Goal: Task Accomplishment & Management: Use online tool/utility

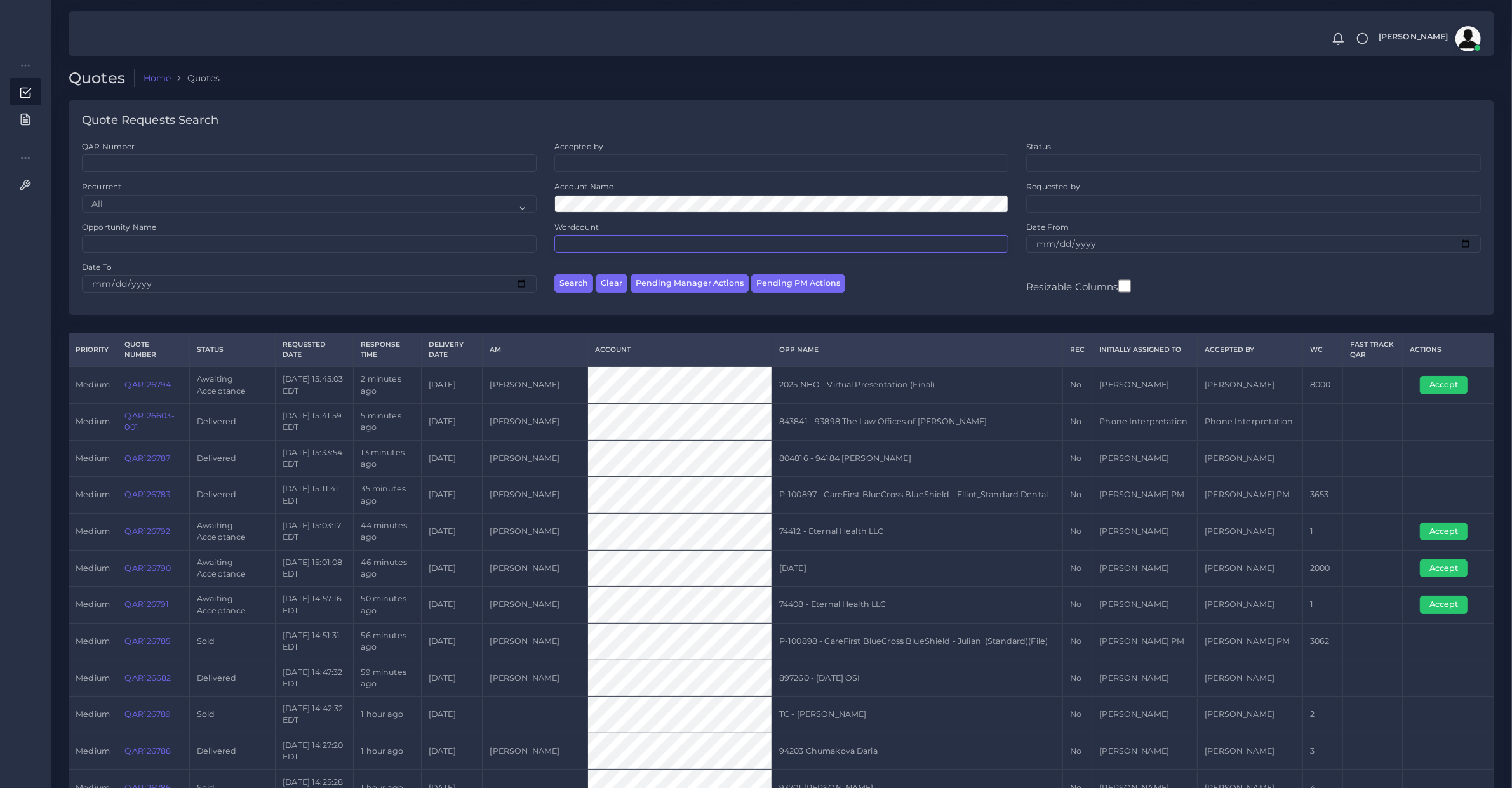
click at [838, 251] on input "Wordcount" at bounding box center [782, 244] width 454 height 18
click at [791, 294] on div "Search Clear Pending Manager Actions Pending PM Actions" at bounding box center [782, 281] width 472 height 40
click at [799, 290] on button "Pending PM Actions" at bounding box center [798, 283] width 94 height 19
select select "awaiting_acceptance"
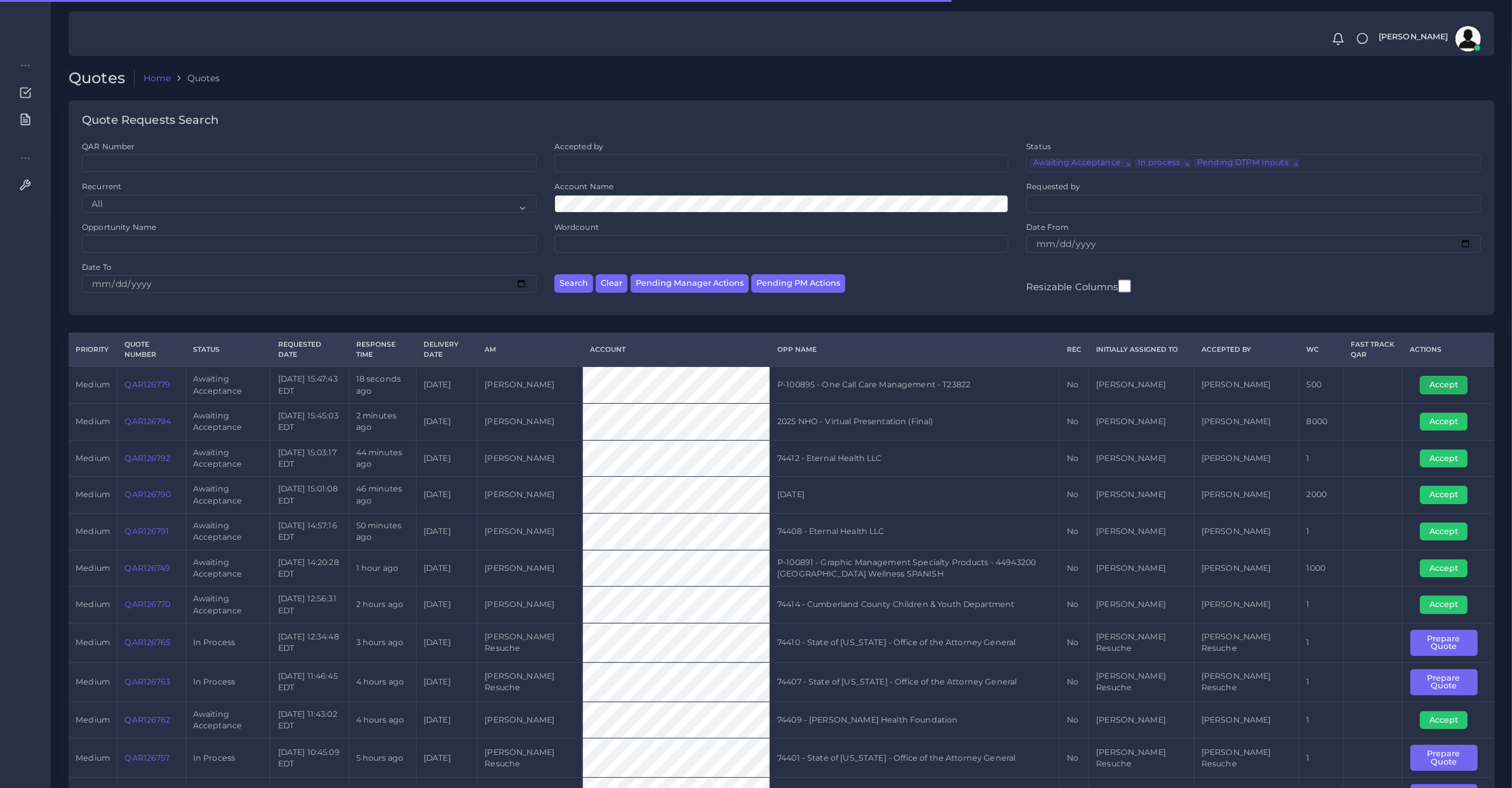
drag, startPoint x: 1446, startPoint y: 389, endPoint x: 1349, endPoint y: 396, distance: 97.3
click at [1446, 389] on button "Accept" at bounding box center [1444, 385] width 48 height 18
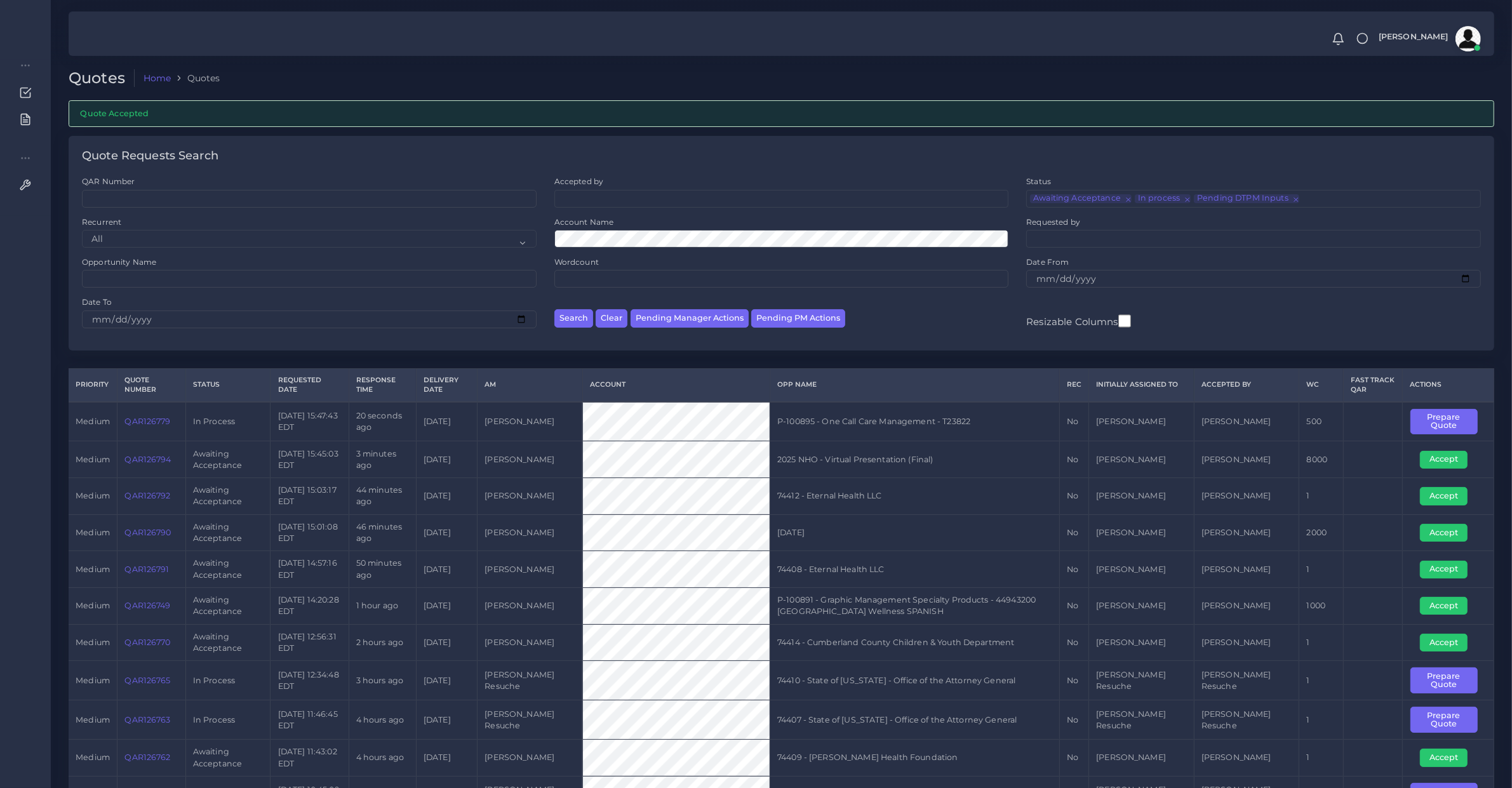
click at [145, 439] on td "QAR126779" at bounding box center [151, 422] width 68 height 40
copy link "QAR126779"
click at [1425, 418] on button "Prepare Quote" at bounding box center [1444, 422] width 67 height 26
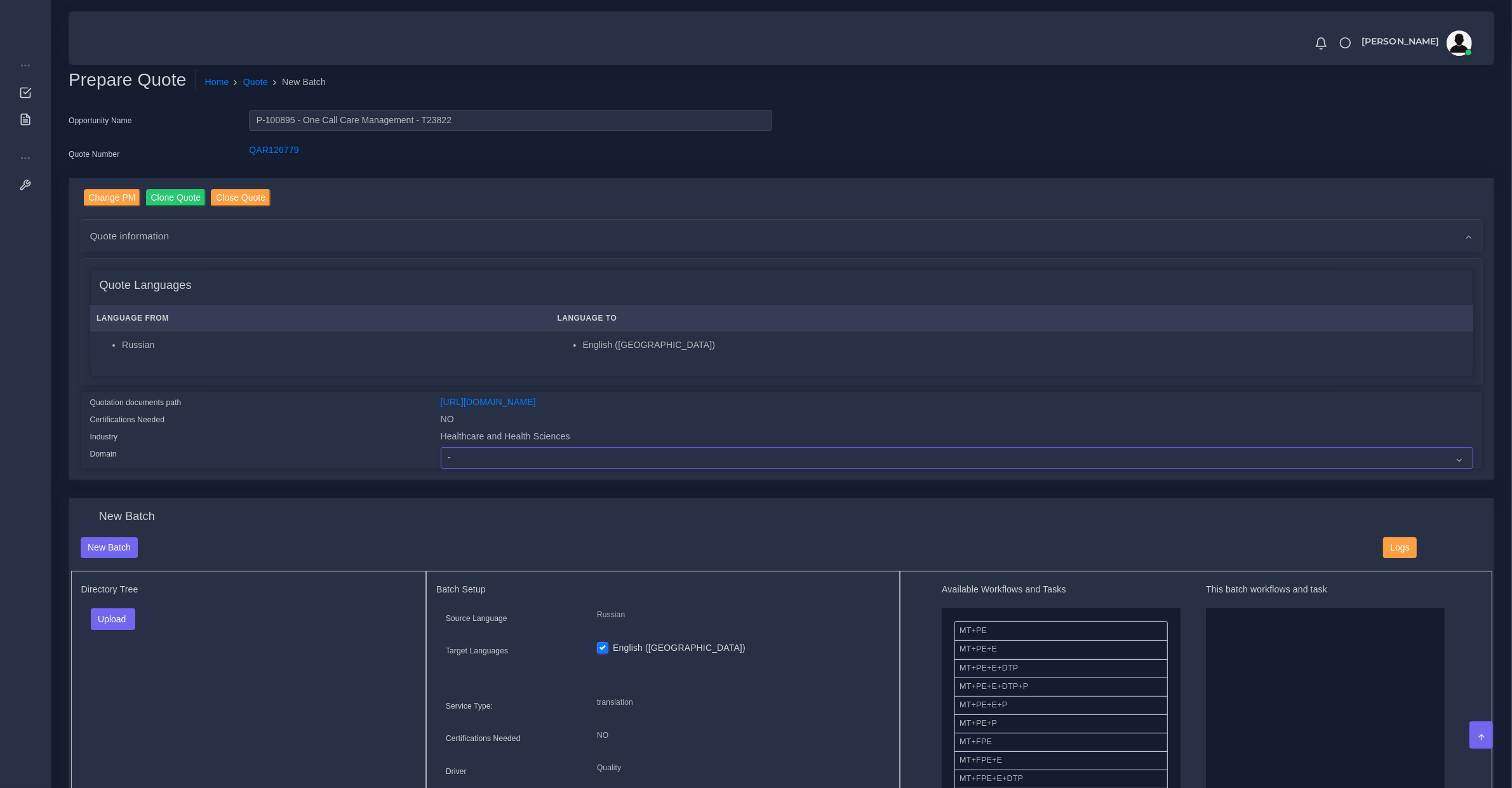
click at [484, 448] on select "- Advertising and Media Agriculture, Forestry and Fishing Architecture, Buildin…" at bounding box center [957, 457] width 1033 height 22
select select "Healthcare and Health Sciences"
click at [441, 447] on select "- Advertising and Media Agriculture, Forestry and Fishing Architecture, Buildin…" at bounding box center [957, 457] width 1033 height 22
click at [114, 614] on button "Upload" at bounding box center [113, 619] width 45 height 22
click at [147, 659] on label "Files" at bounding box center [135, 667] width 87 height 16
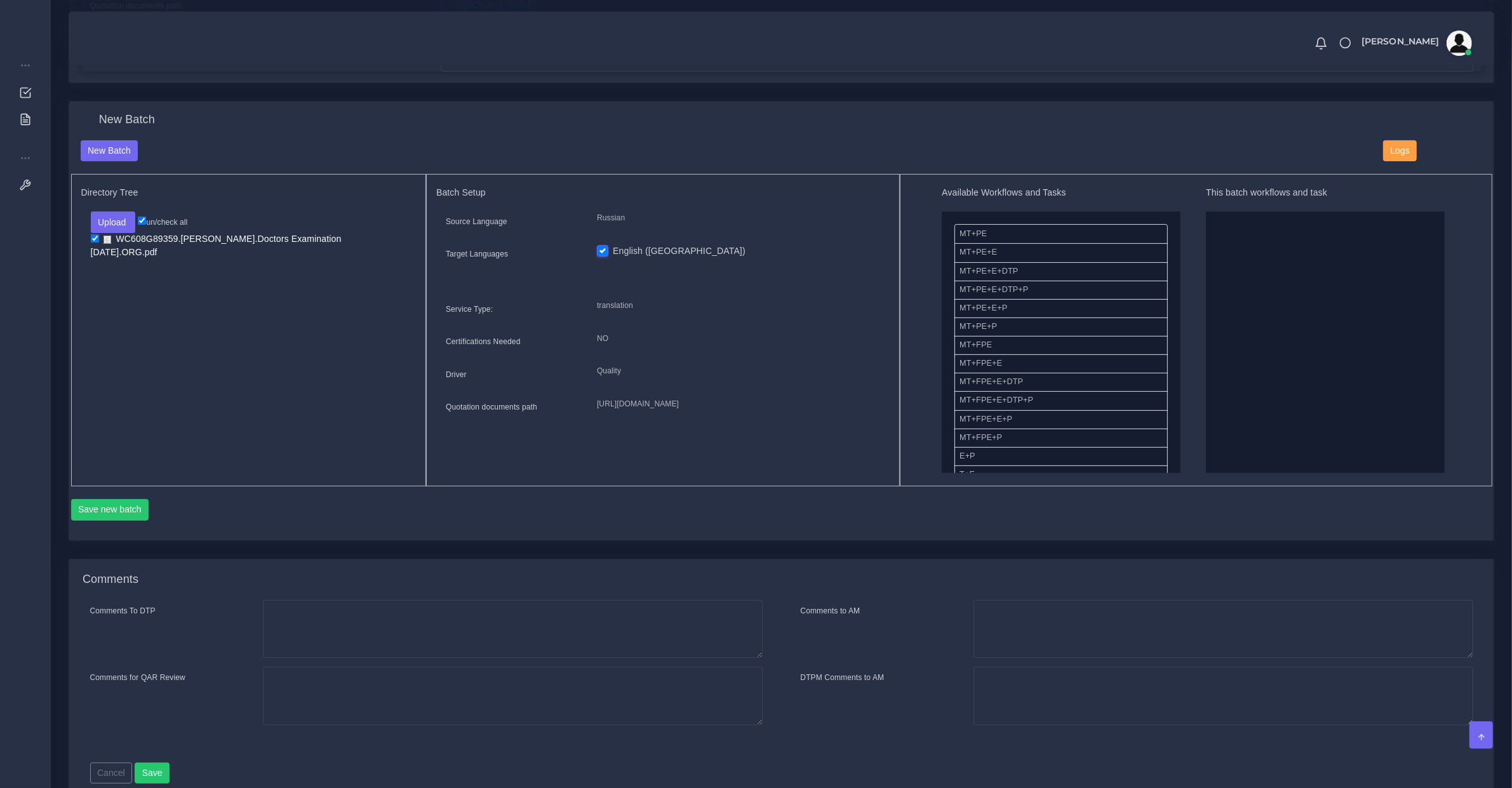
scroll to position [132, 0]
drag, startPoint x: 1024, startPoint y: 378, endPoint x: 1436, endPoint y: 414, distance: 413.6
click at [138, 514] on button "Save new batch" at bounding box center [110, 510] width 78 height 22
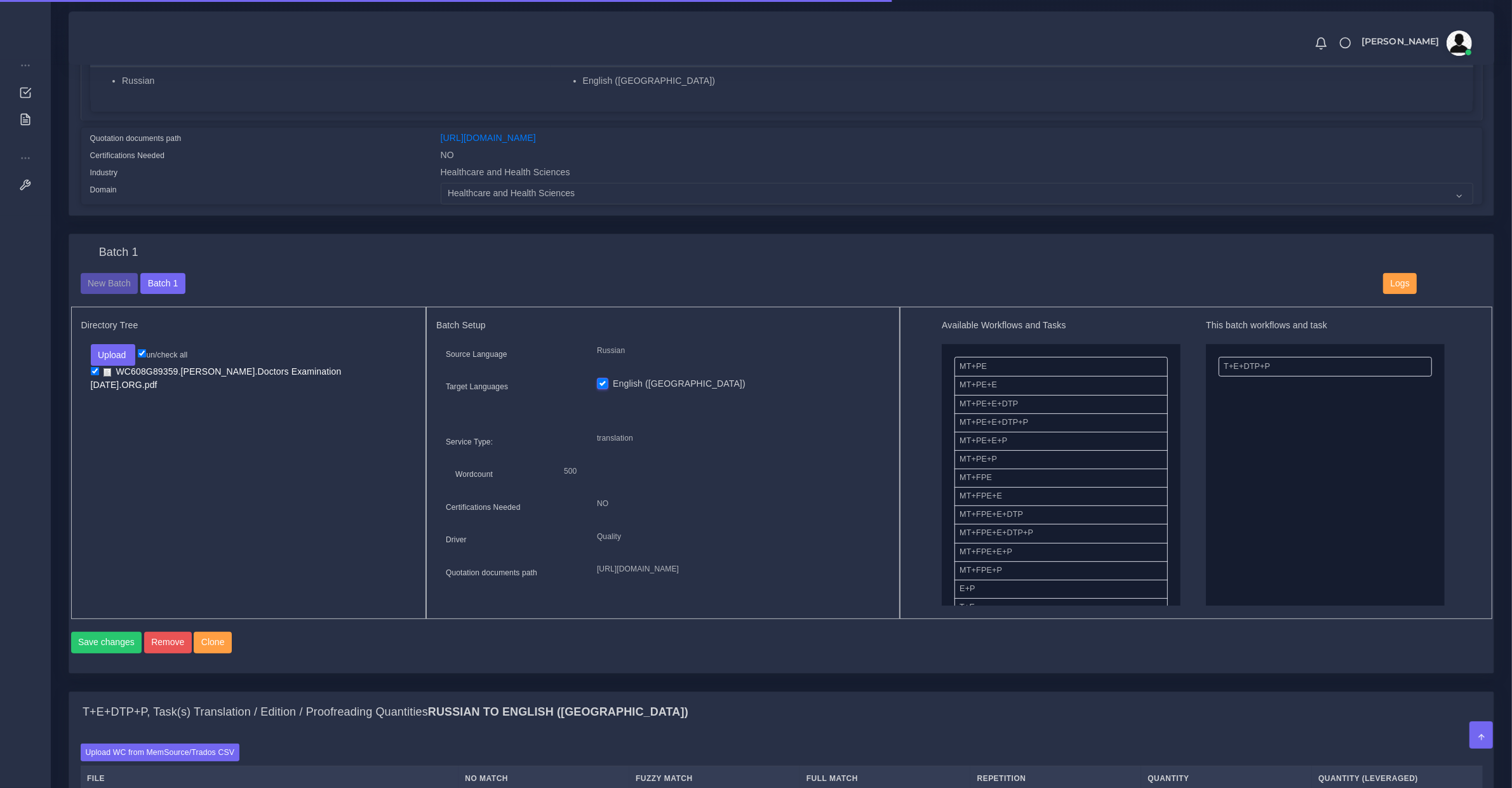
scroll to position [397, 0]
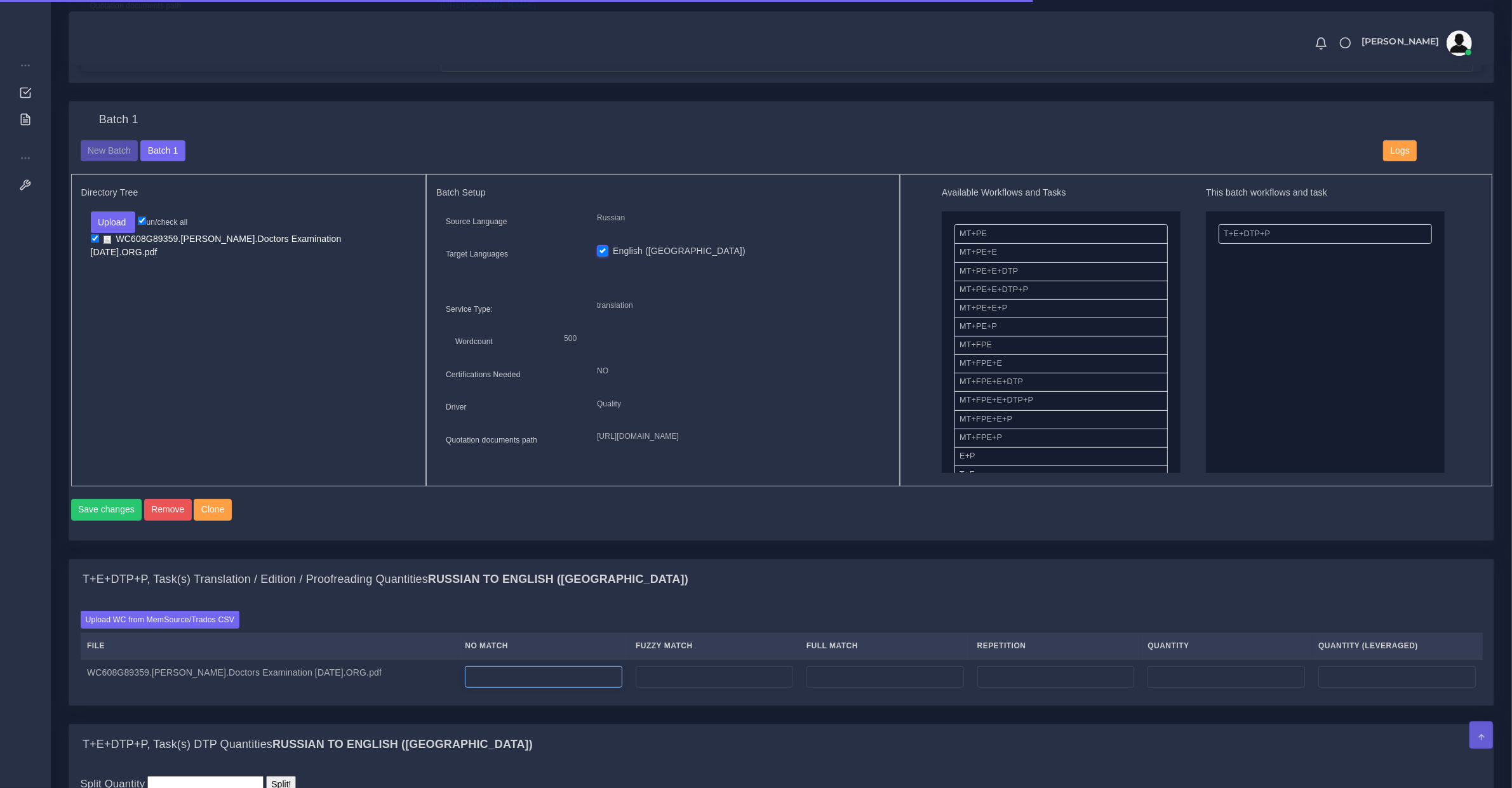
click at [505, 688] on input "number" at bounding box center [543, 677] width 158 height 22
type input "500"
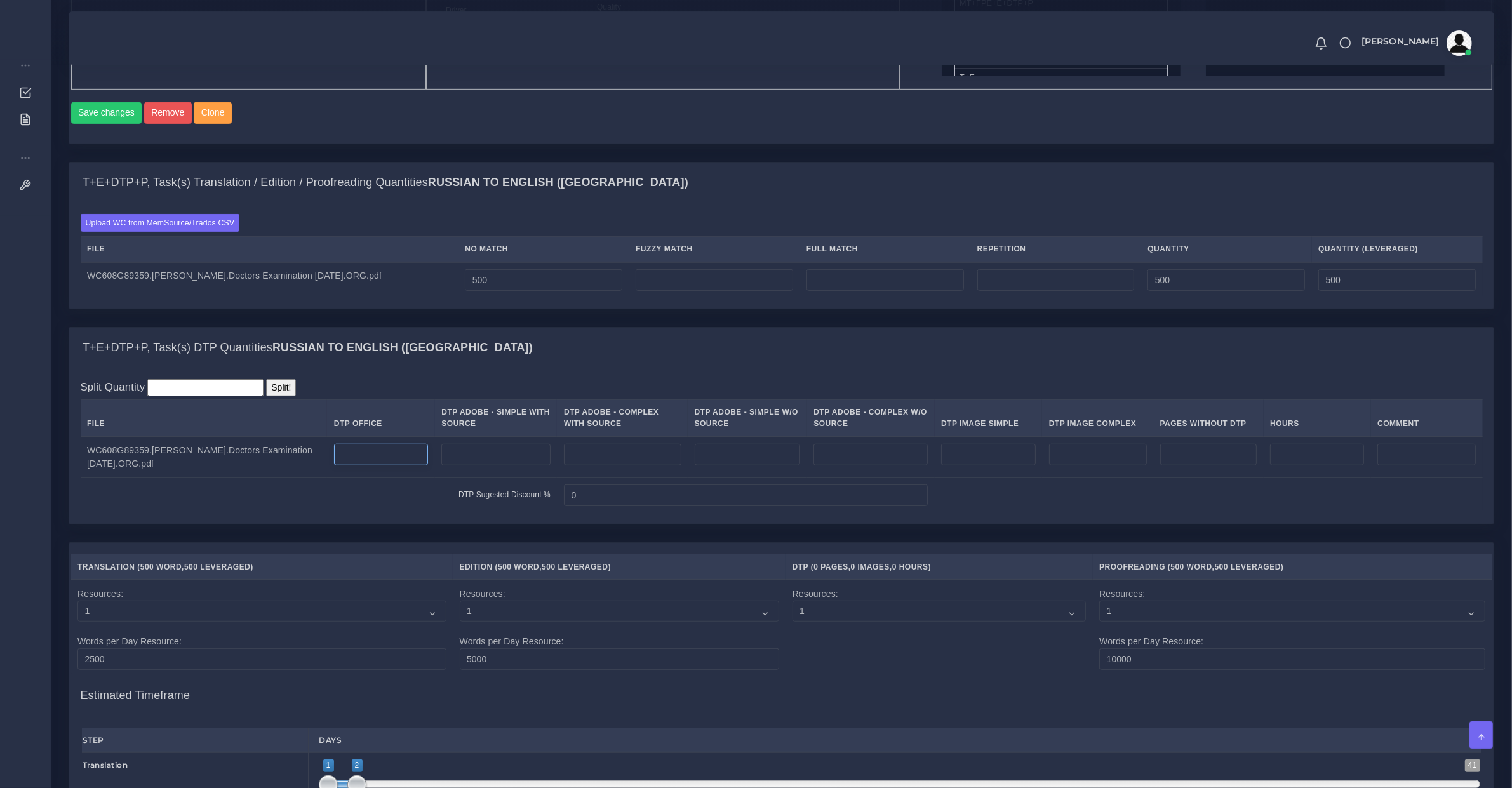
type input "0"
click at [410, 461] on input "number" at bounding box center [381, 454] width 94 height 22
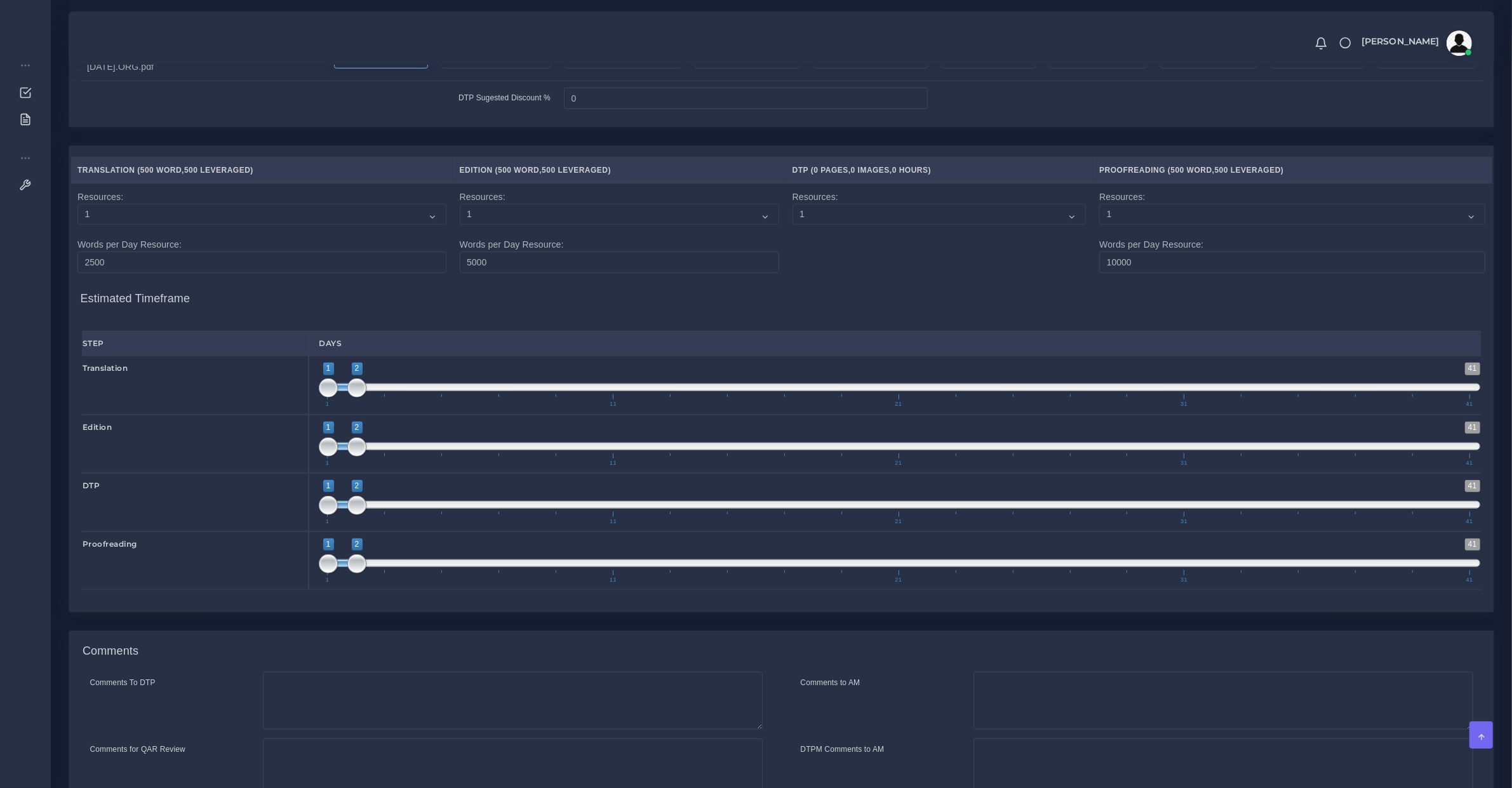
scroll to position [1330, 0]
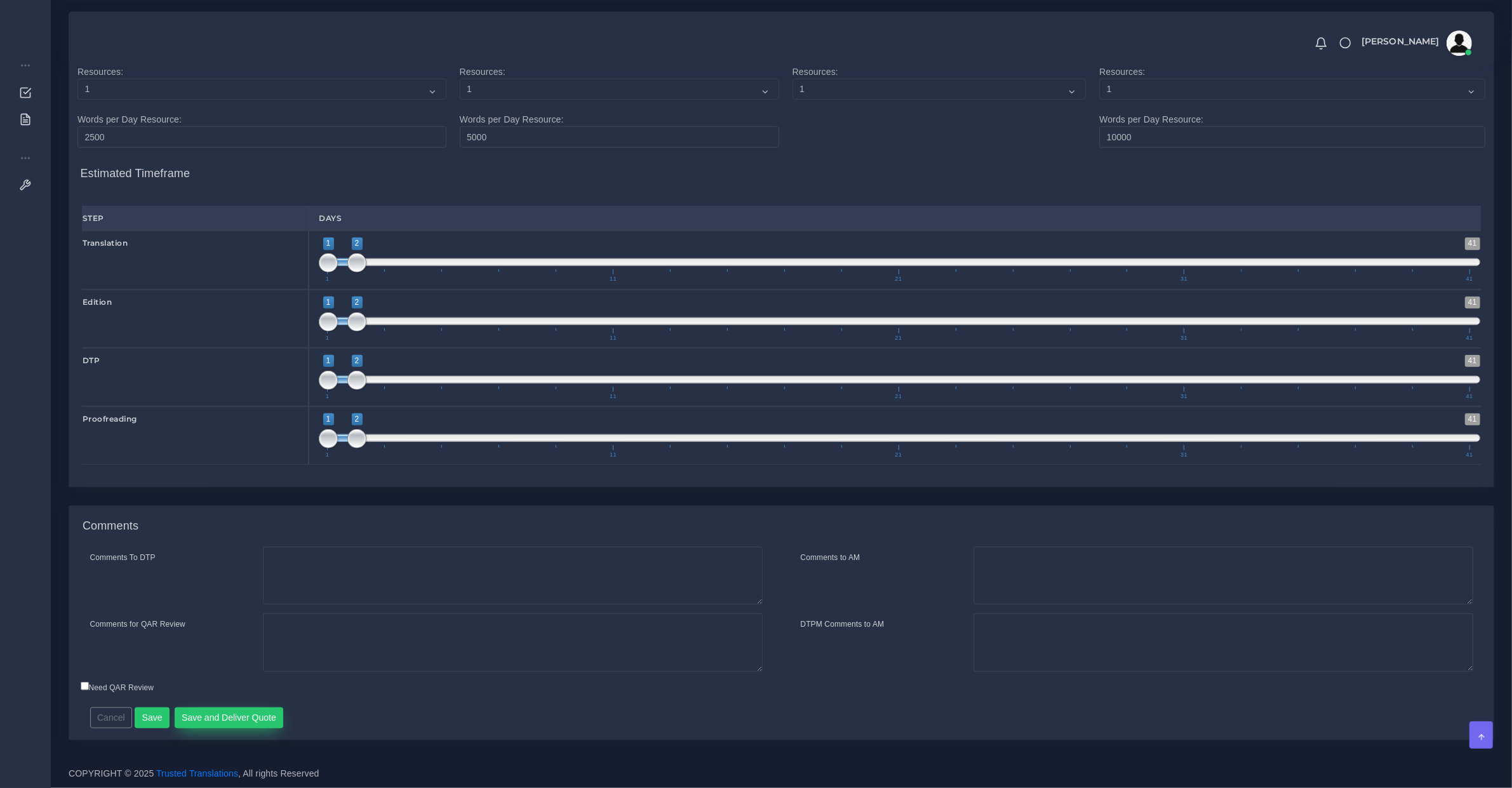
type input "1"
click at [244, 720] on button "Save and Deliver Quote" at bounding box center [229, 718] width 109 height 22
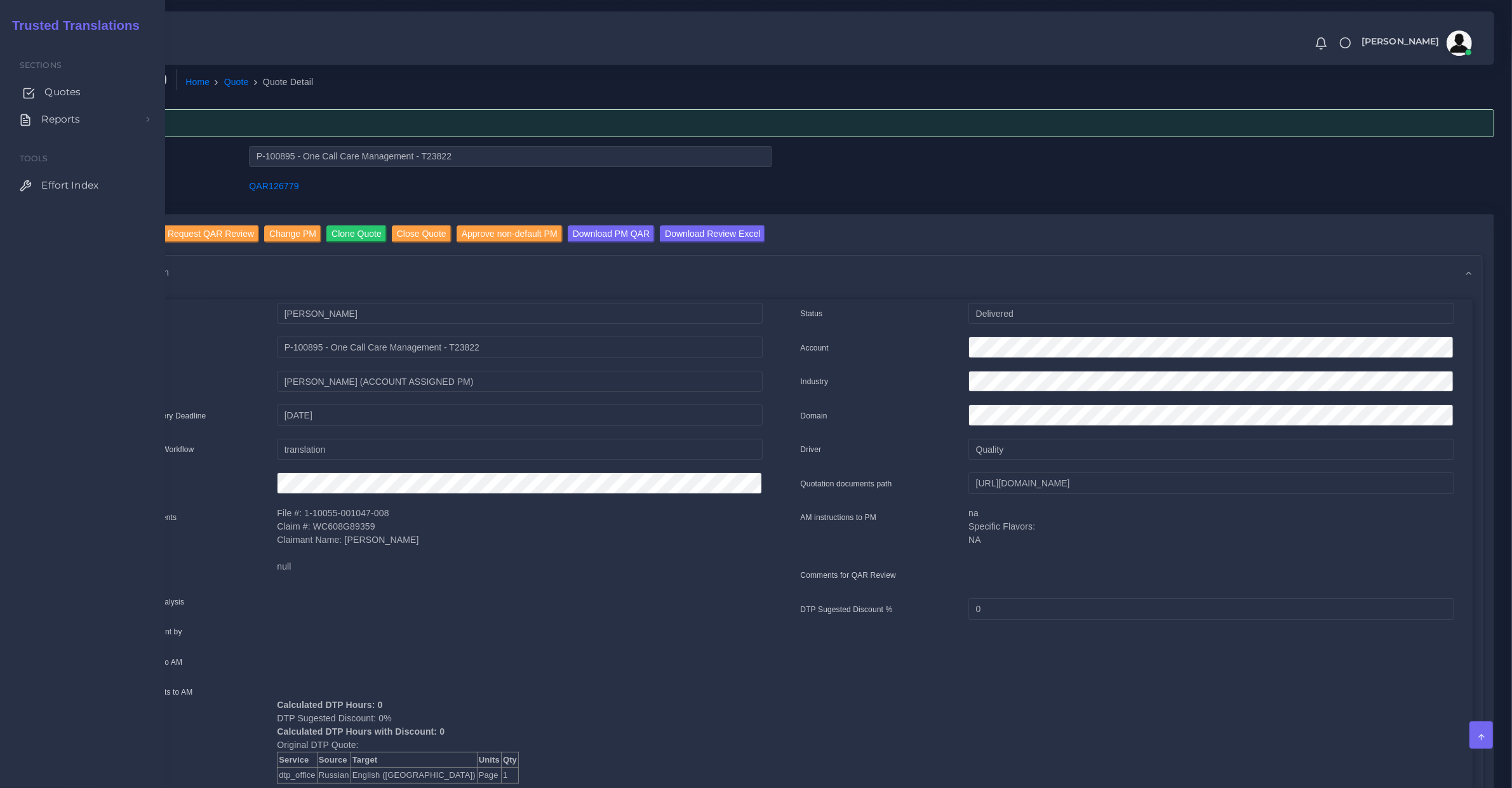
click at [45, 89] on span "Quotes" at bounding box center [63, 92] width 36 height 14
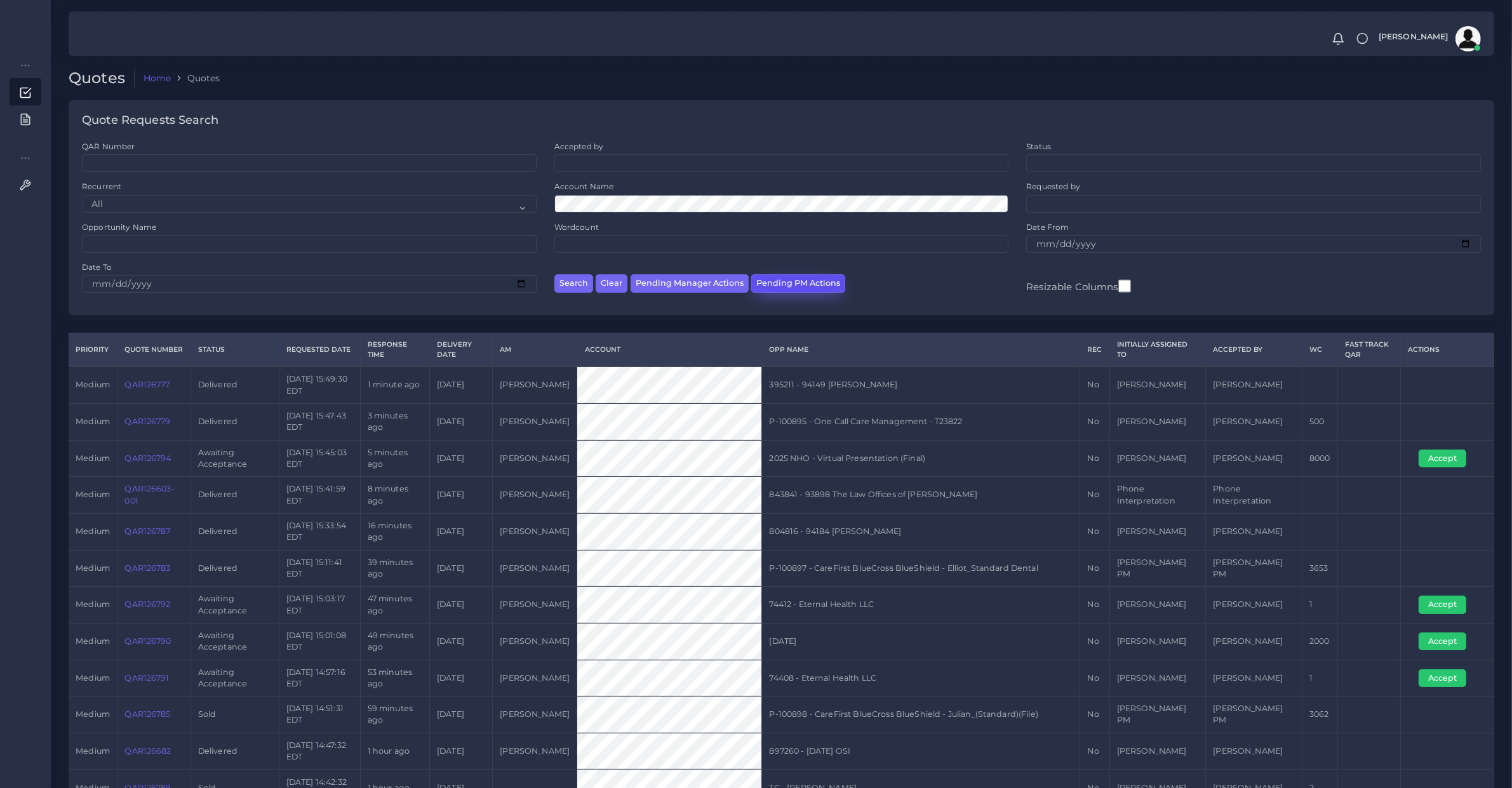
click at [815, 287] on button "Pending PM Actions" at bounding box center [798, 283] width 94 height 19
select select "awaiting_acceptance"
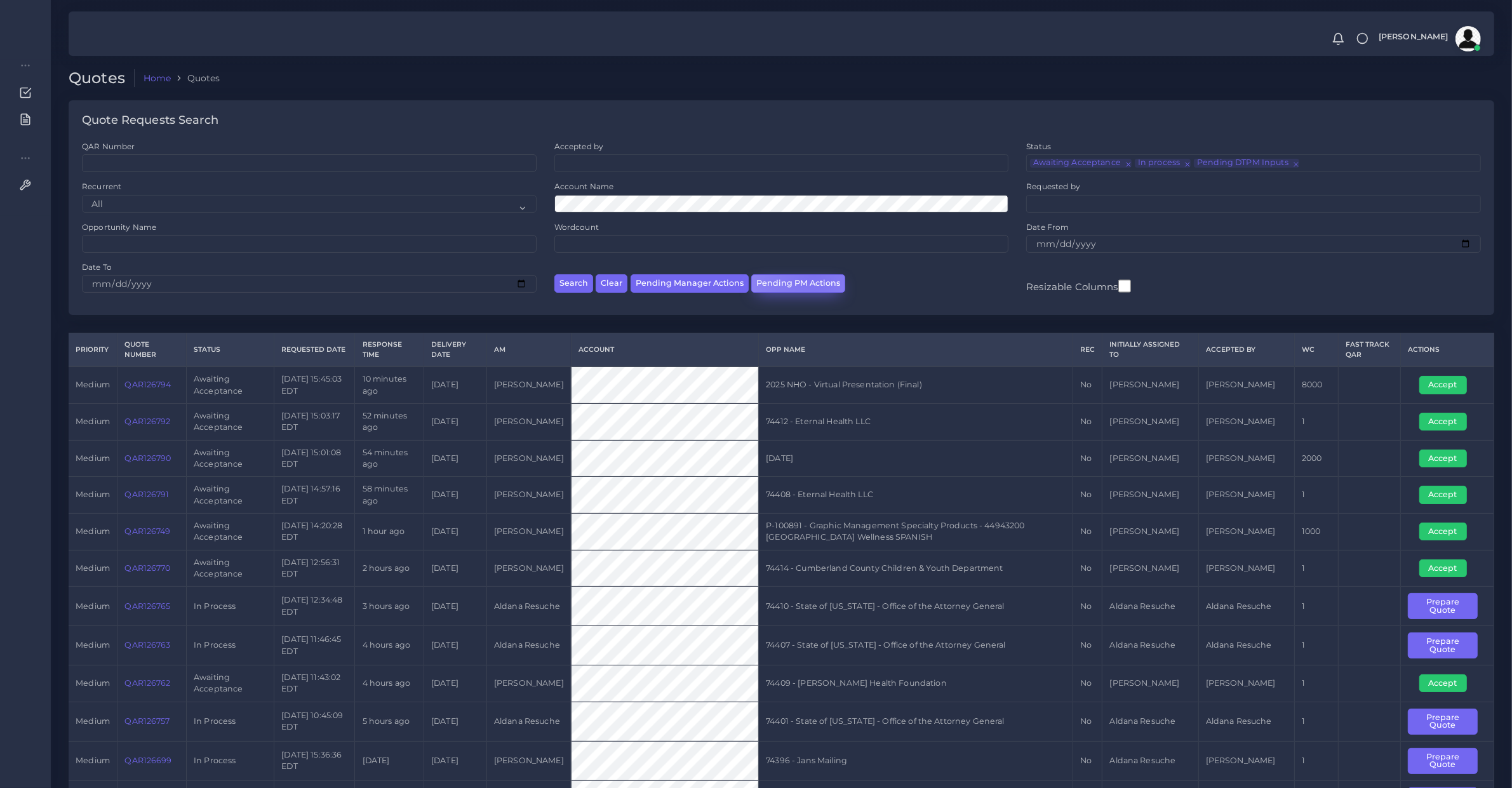
click at [812, 274] on button "Pending PM Actions" at bounding box center [798, 283] width 94 height 19
select select "awaiting_acceptance"
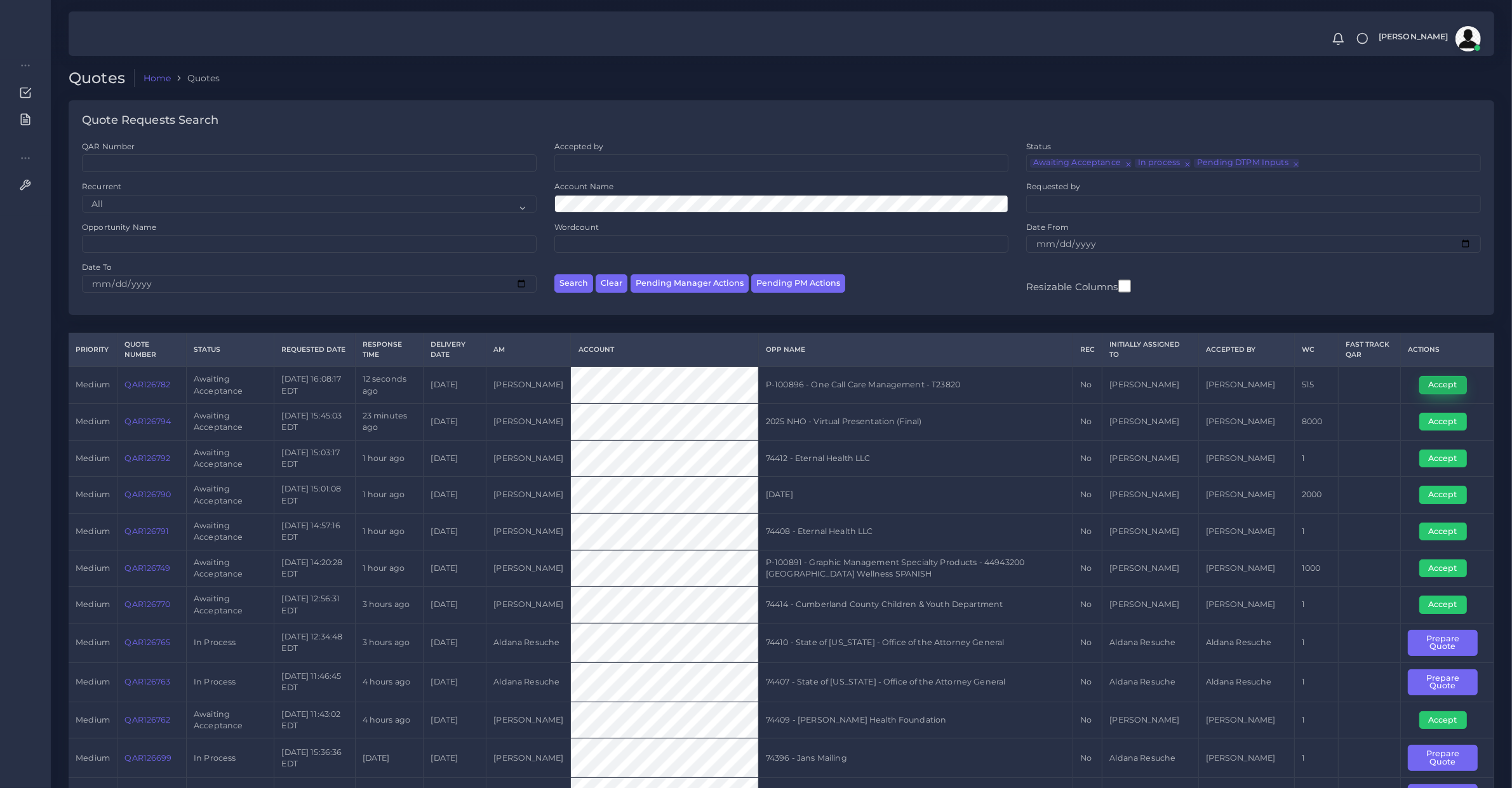
click at [1439, 385] on button "Accept" at bounding box center [1443, 385] width 48 height 18
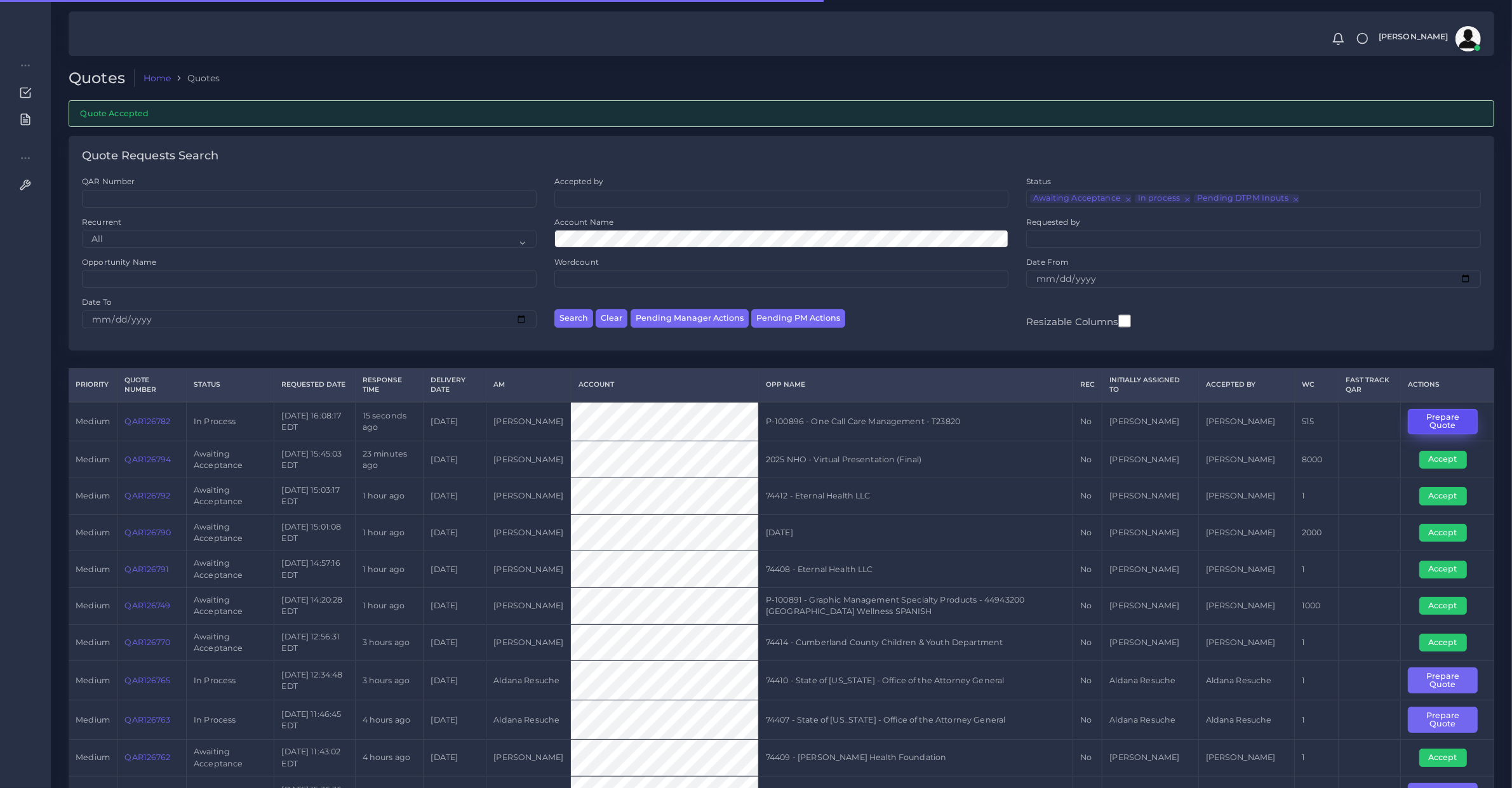
click at [1458, 432] on button "Prepare Quote" at bounding box center [1442, 422] width 70 height 26
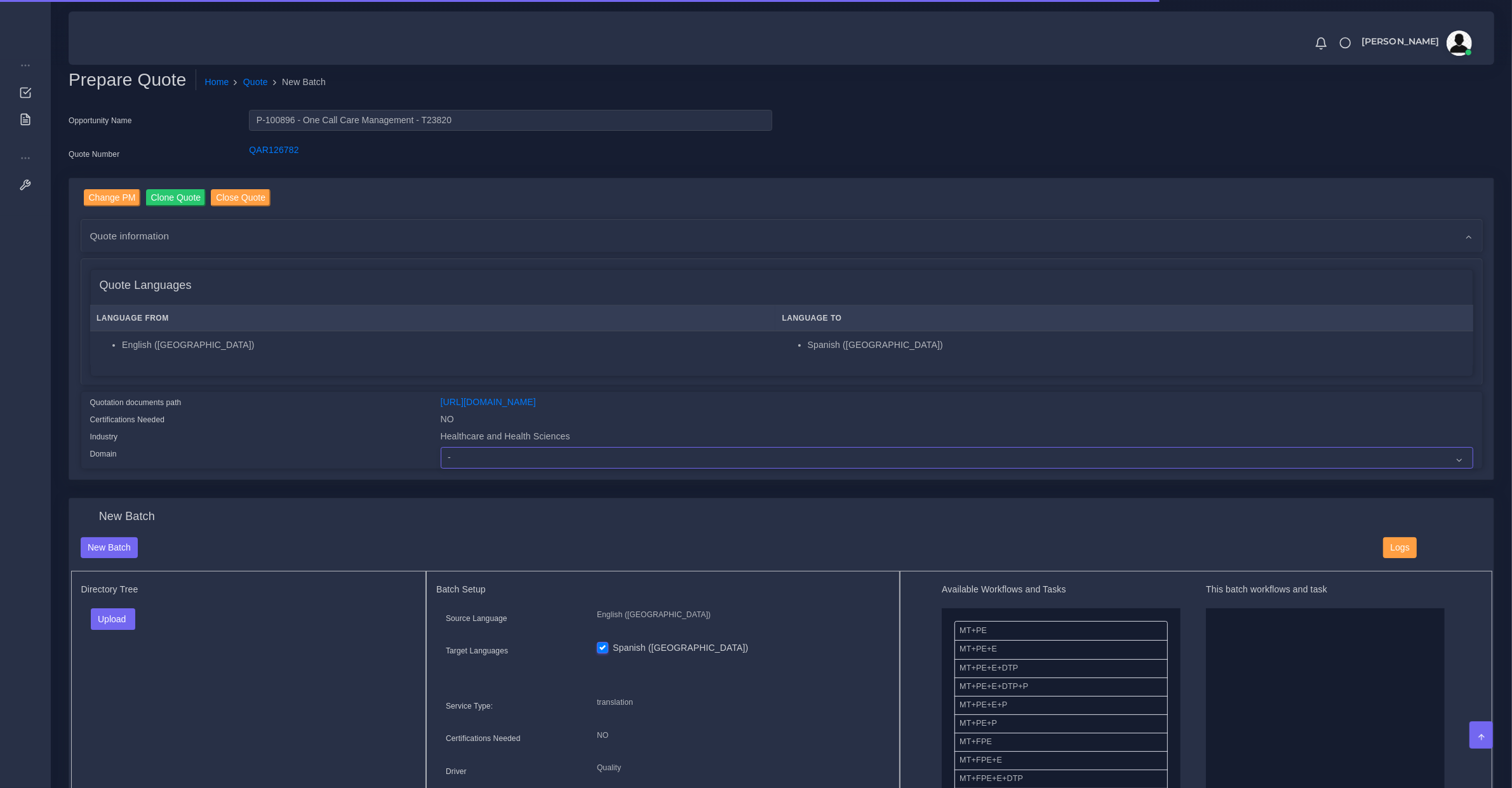
click at [537, 461] on select "- Advertising and Media Agriculture, Forestry and Fishing Architecture, Buildin…" at bounding box center [957, 457] width 1033 height 22
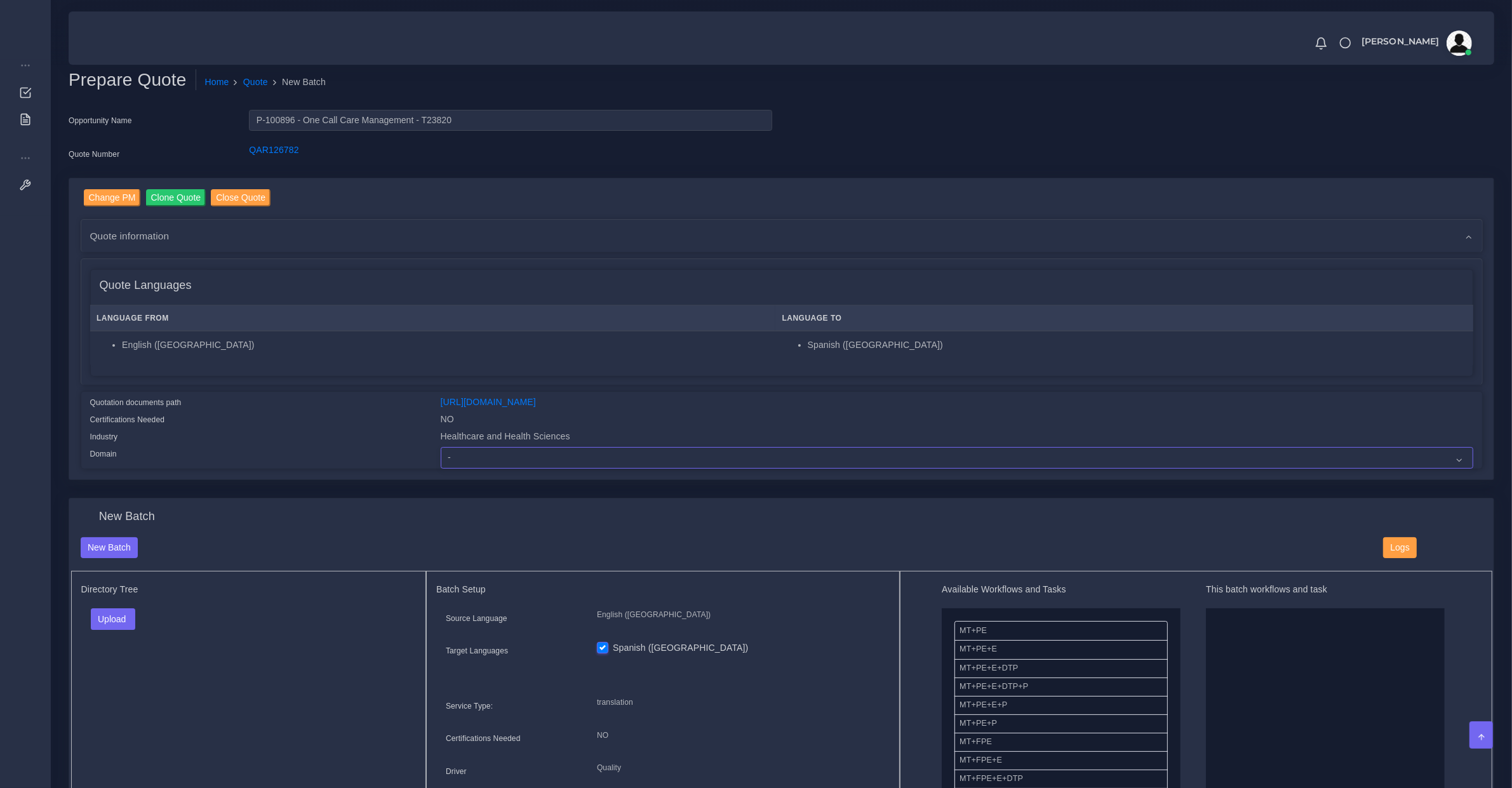
select select "Healthcare and Health Sciences"
click at [441, 447] on select "- Advertising and Media Agriculture, Forestry and Fishing Architecture, Buildin…" at bounding box center [957, 457] width 1033 height 22
click at [124, 619] on button "Upload" at bounding box center [113, 619] width 45 height 22
click at [137, 659] on label "Files" at bounding box center [135, 667] width 87 height 16
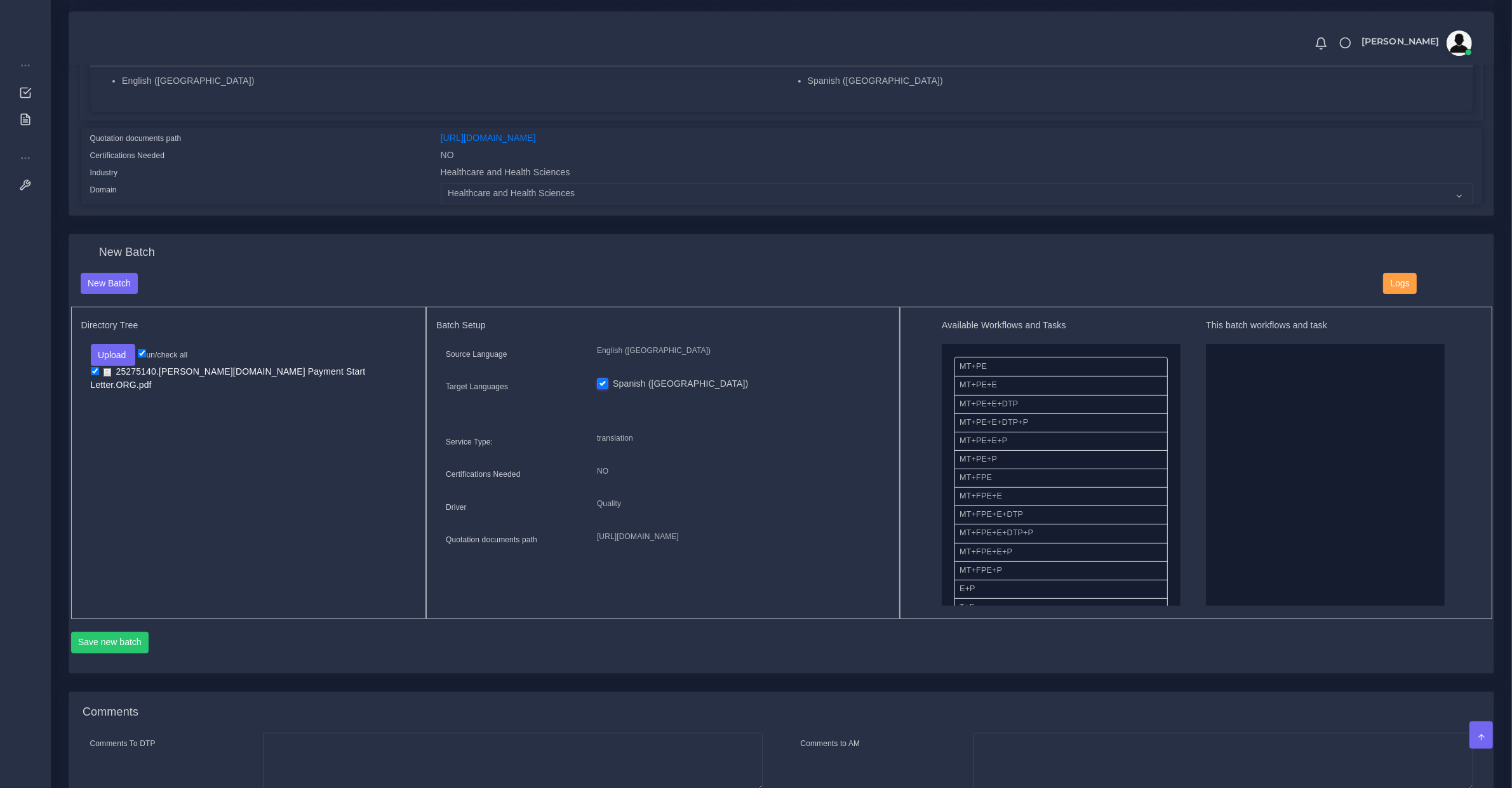
scroll to position [264, 0]
drag, startPoint x: 1004, startPoint y: 383, endPoint x: 1201, endPoint y: 440, distance: 205.1
drag, startPoint x: 1039, startPoint y: 452, endPoint x: 1256, endPoint y: 344, distance: 242.4
click at [124, 636] on button "Save new batch" at bounding box center [110, 643] width 78 height 22
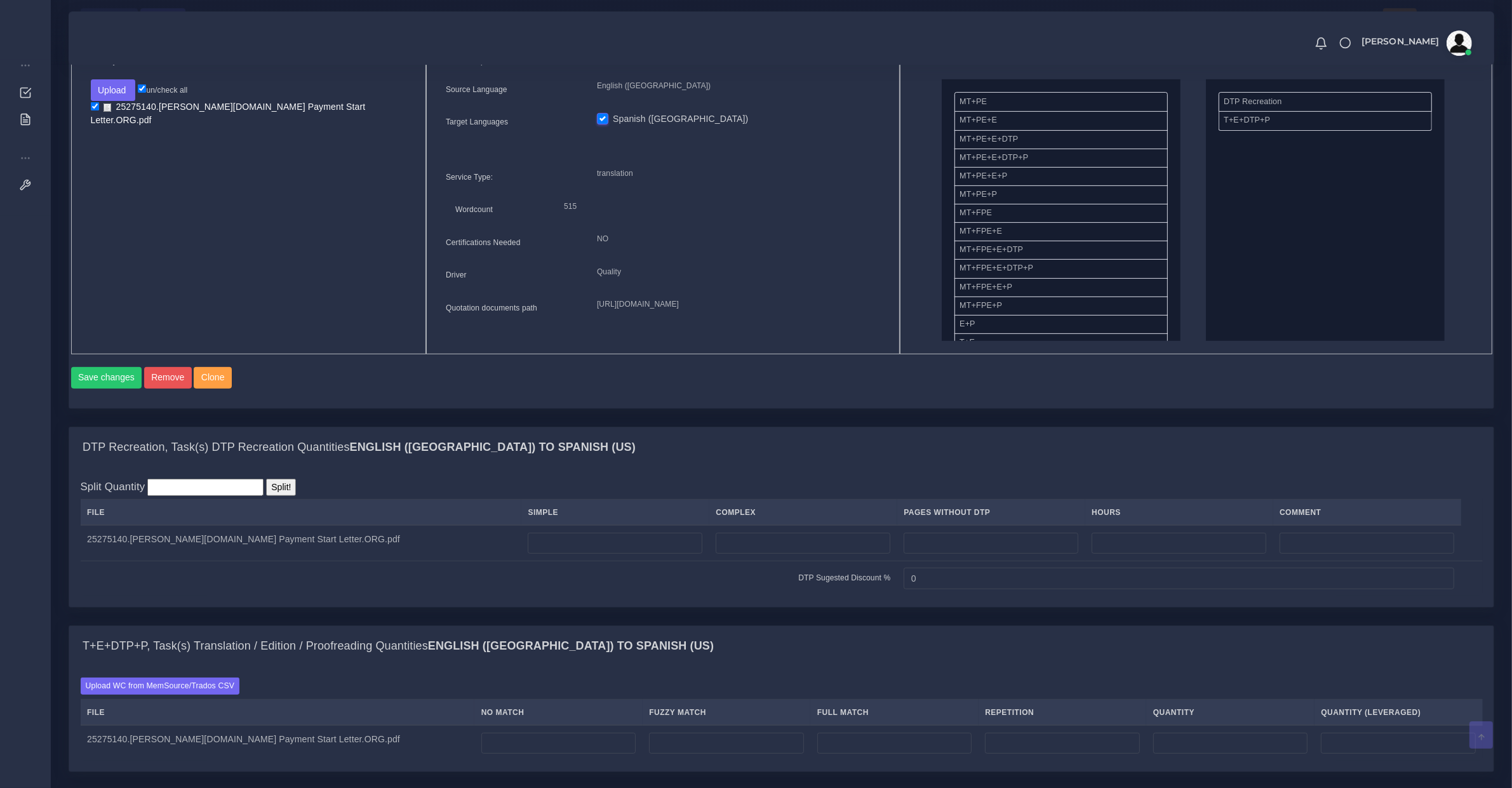
scroll to position [661, 0]
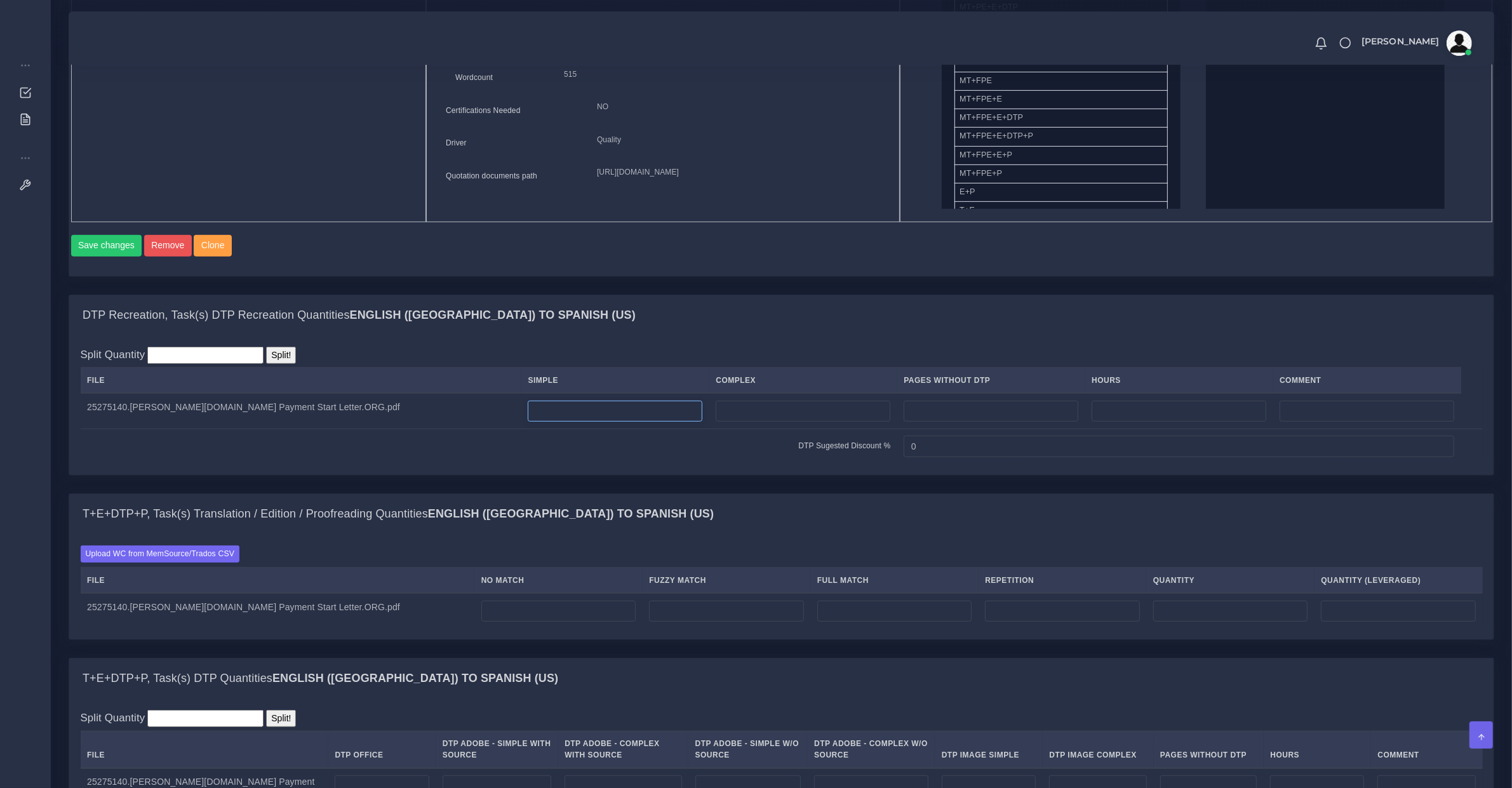
click at [528, 420] on input "number" at bounding box center [615, 412] width 175 height 22
type input "2"
click at [481, 622] on input "number" at bounding box center [558, 611] width 155 height 22
type input "69"
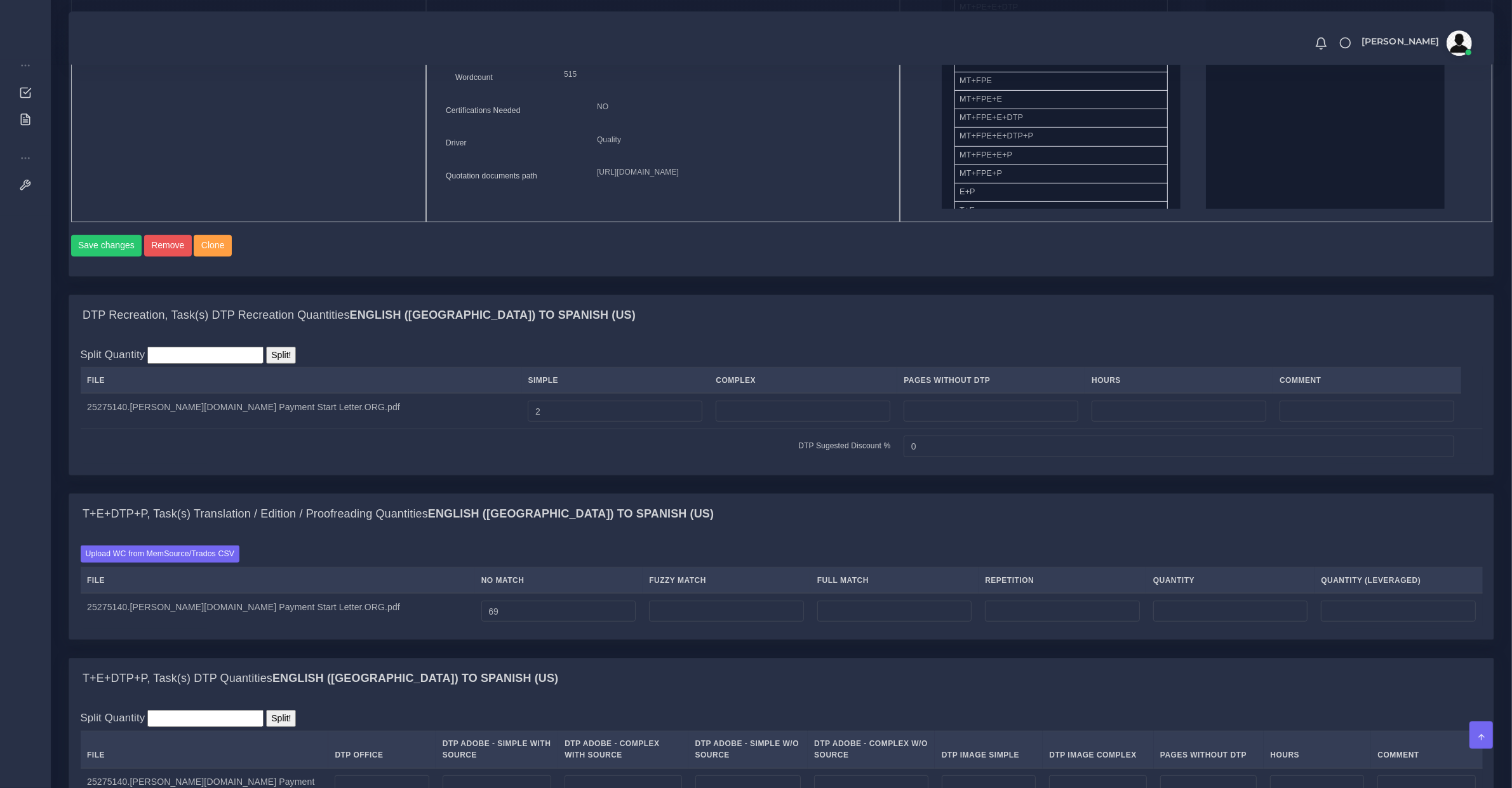
type input "69"
type input "417"
type input "486"
type input "277"
type input "51"
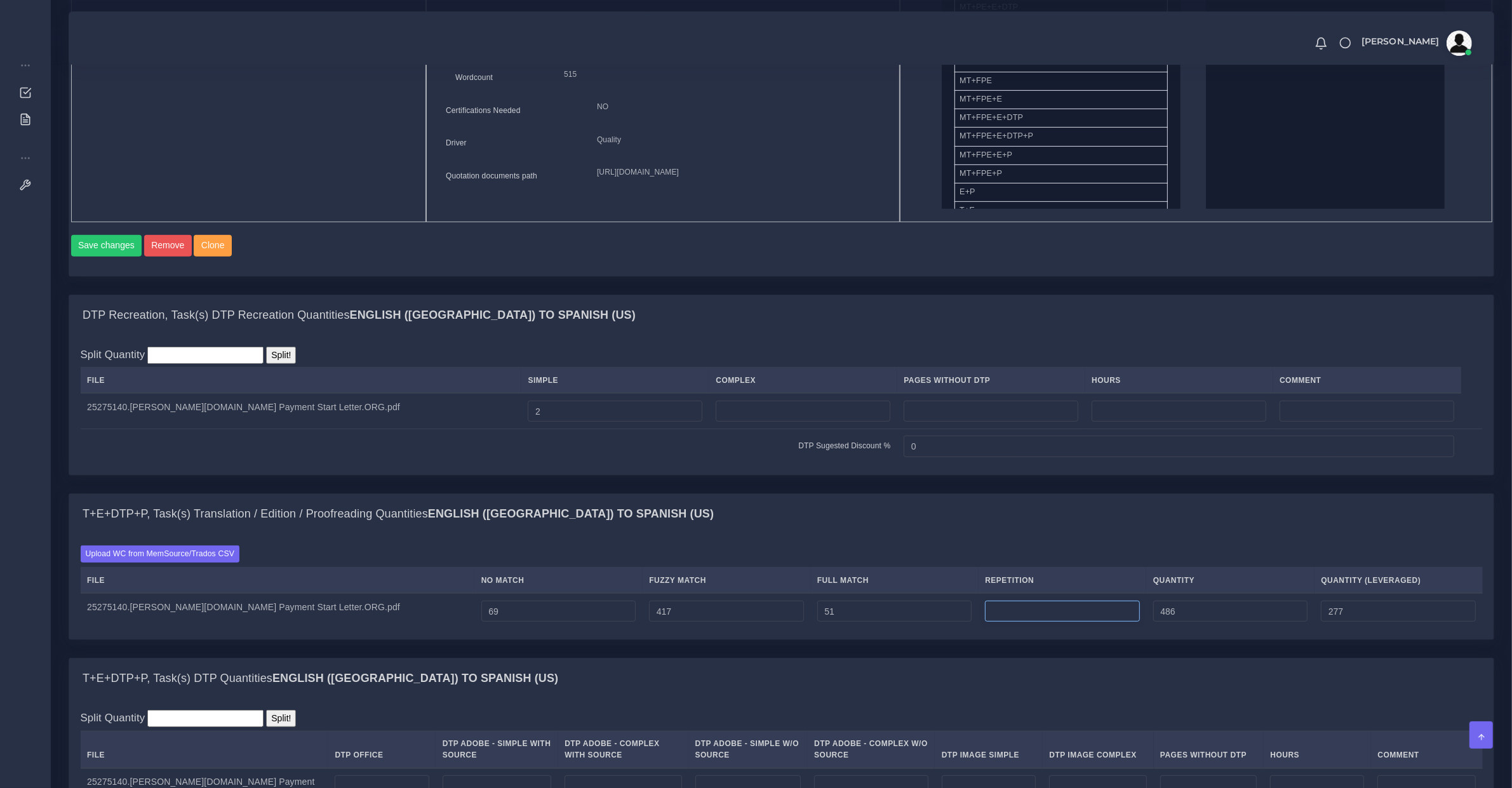
type input "537"
type input "290"
type input "1"
type input "538"
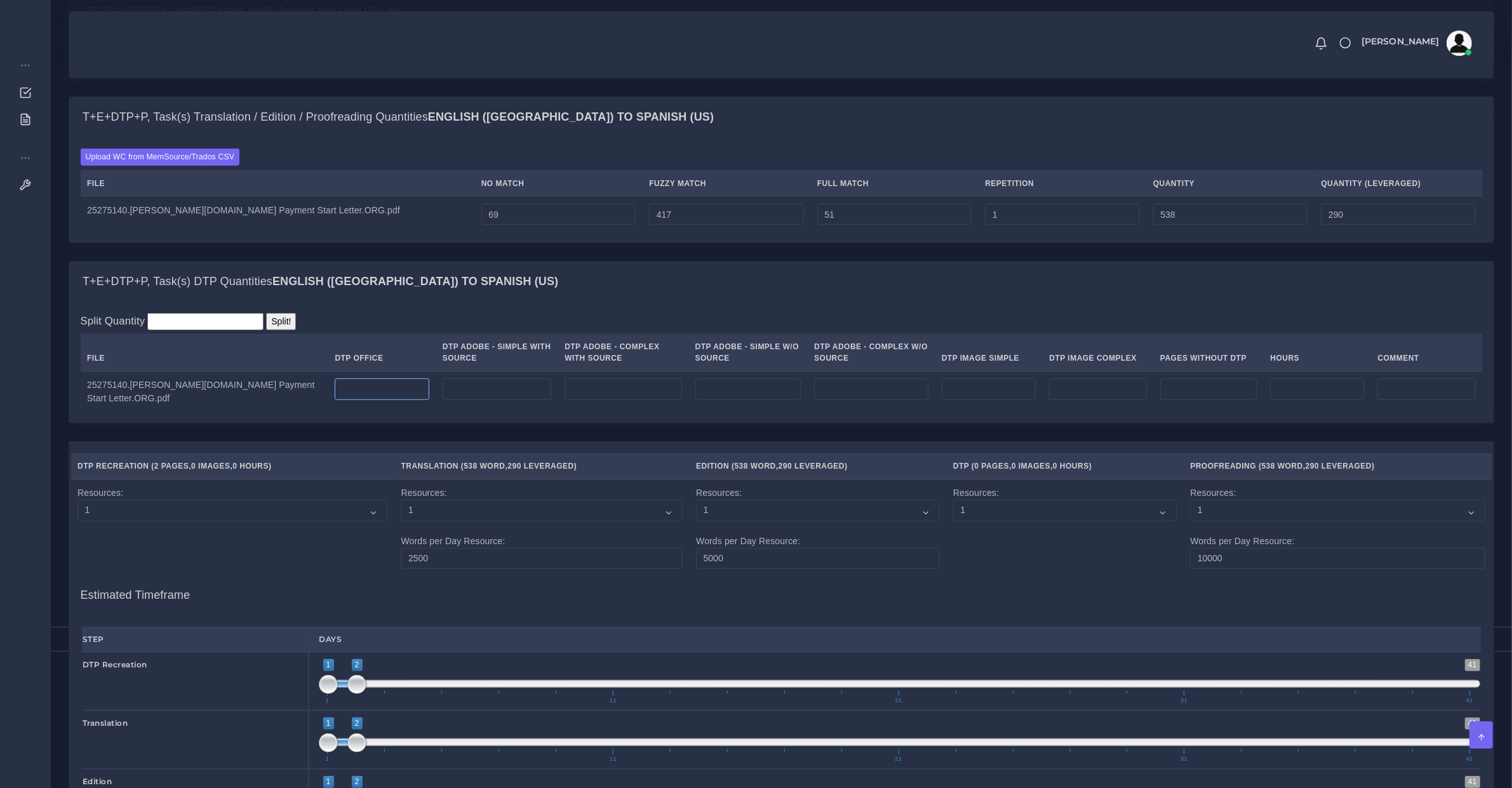
click at [337, 400] on input "number" at bounding box center [381, 389] width 94 height 22
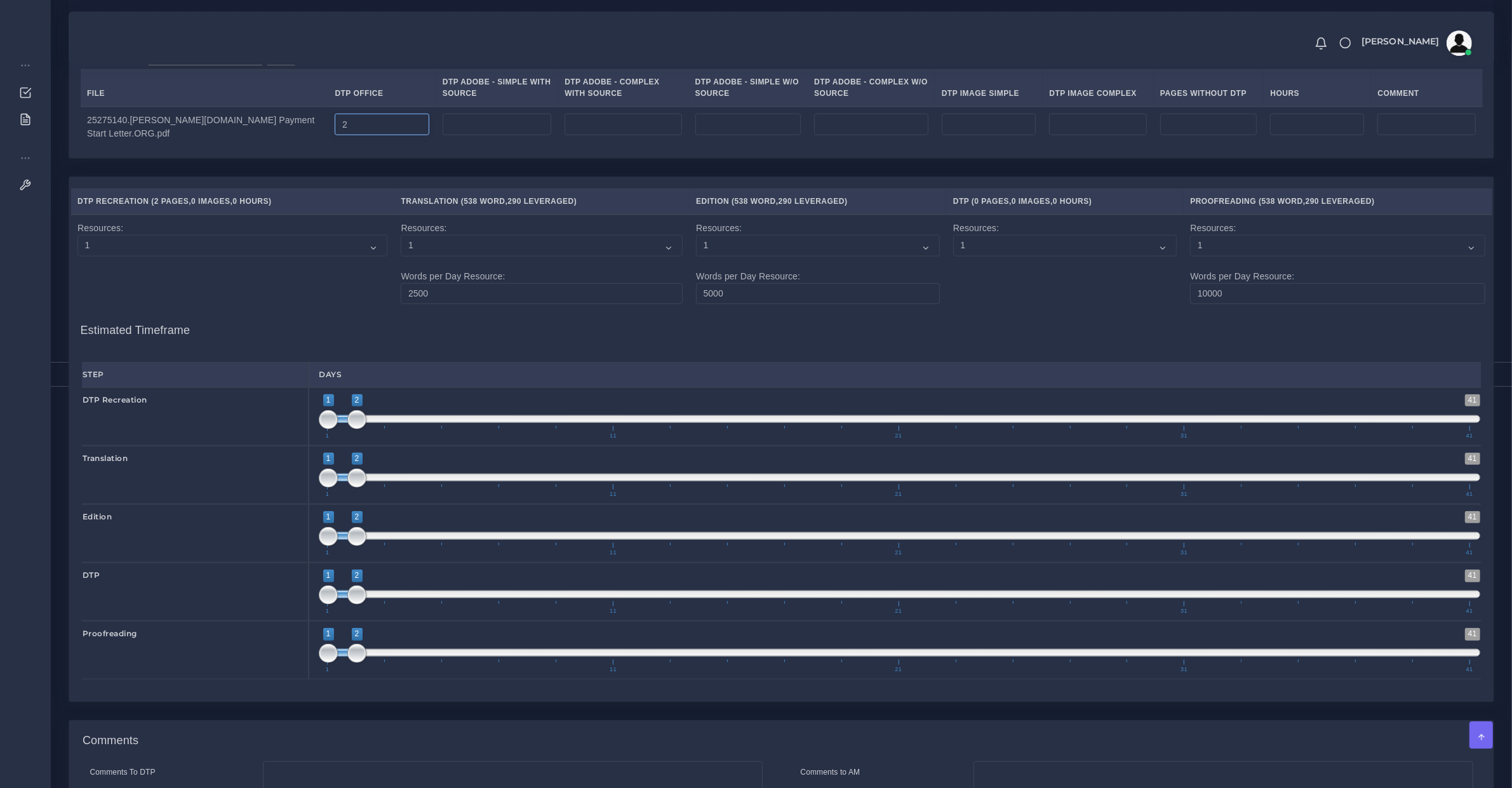
scroll to position [1552, 0]
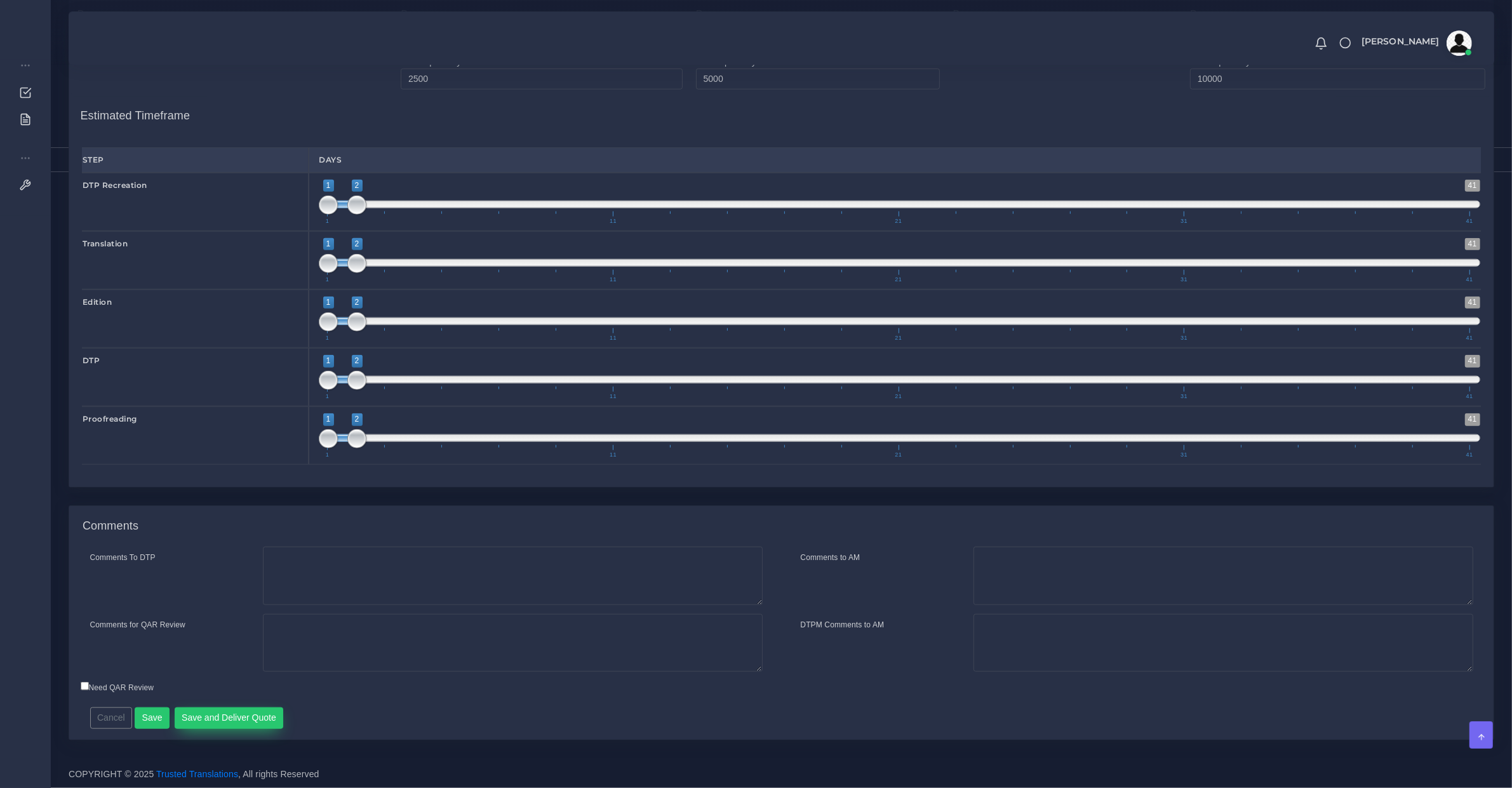
type input "2"
click at [251, 718] on button "Save and Deliver Quote" at bounding box center [229, 718] width 109 height 22
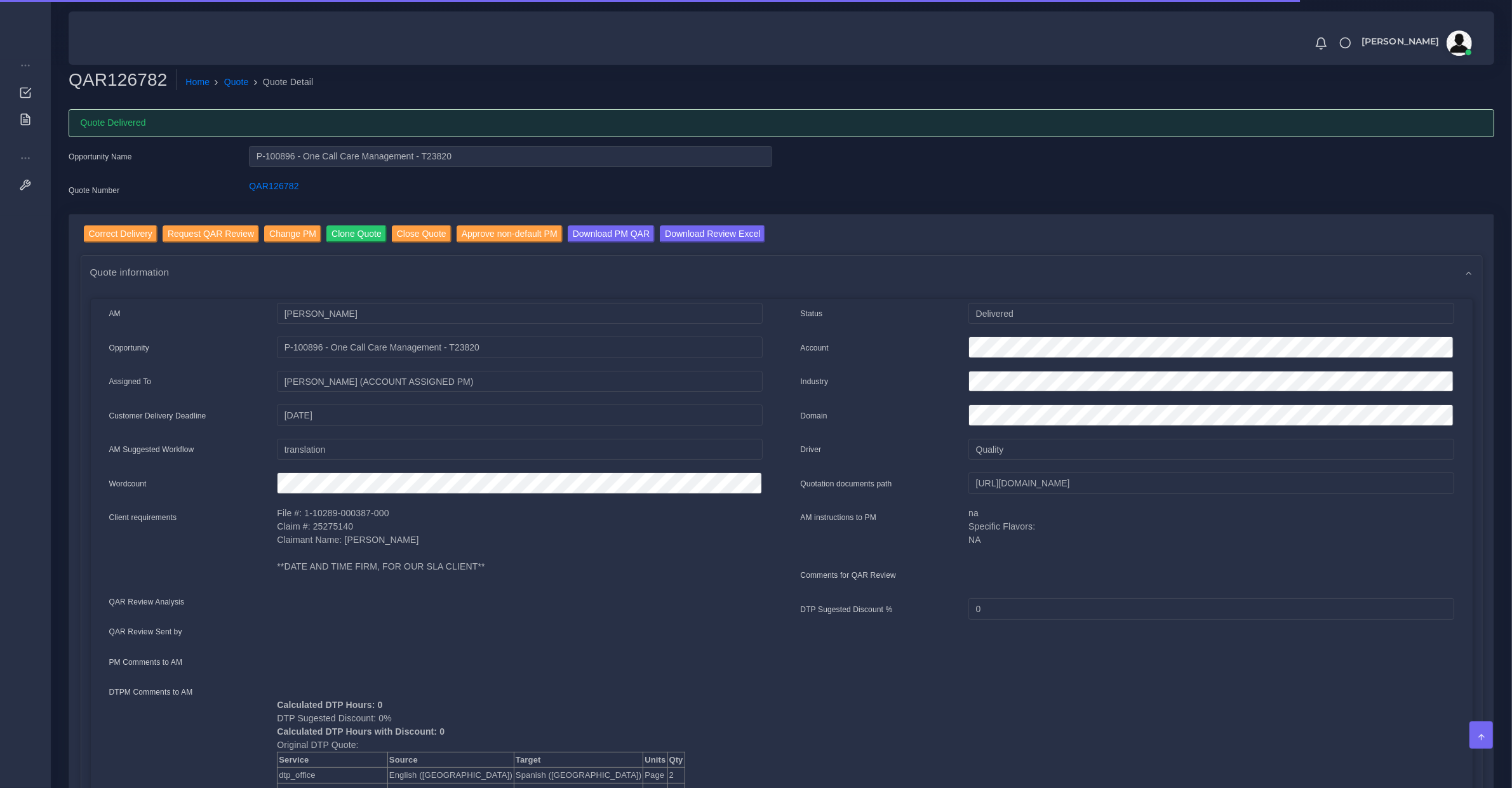
click at [272, 191] on div "QAR126782" at bounding box center [510, 193] width 542 height 26
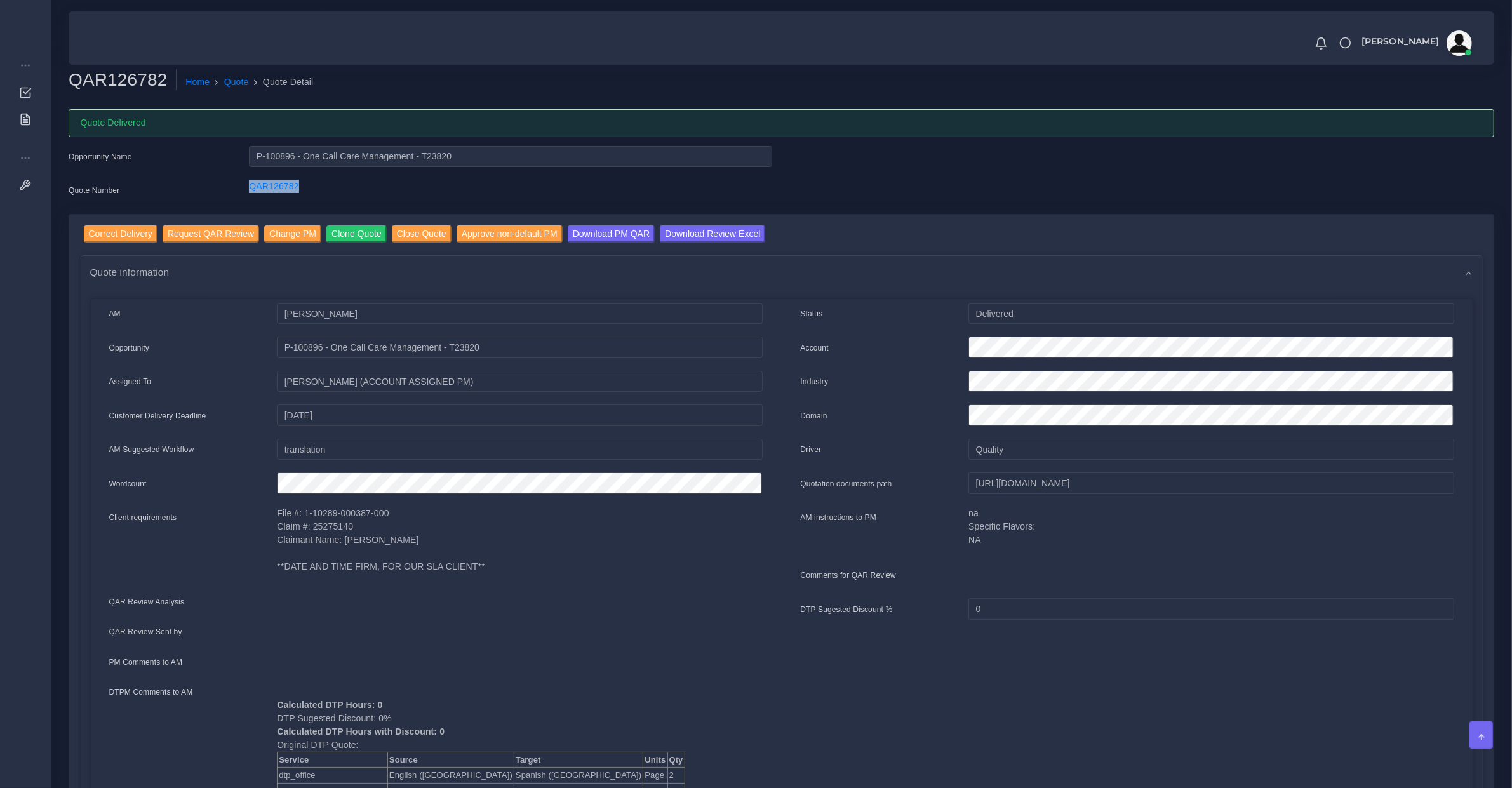
drag, startPoint x: 272, startPoint y: 191, endPoint x: 93, endPoint y: 256, distance: 190.4
click at [269, 195] on div "QAR126782" at bounding box center [510, 193] width 542 height 26
copy link "QAR126782"
drag, startPoint x: 442, startPoint y: 544, endPoint x: 459, endPoint y: 554, distance: 19.7
click at [452, 549] on p "File #: 1-10289-000387-000 Claim #: 25275140 Claimant Name: [PERSON_NAME] **DAT…" at bounding box center [520, 540] width 485 height 66
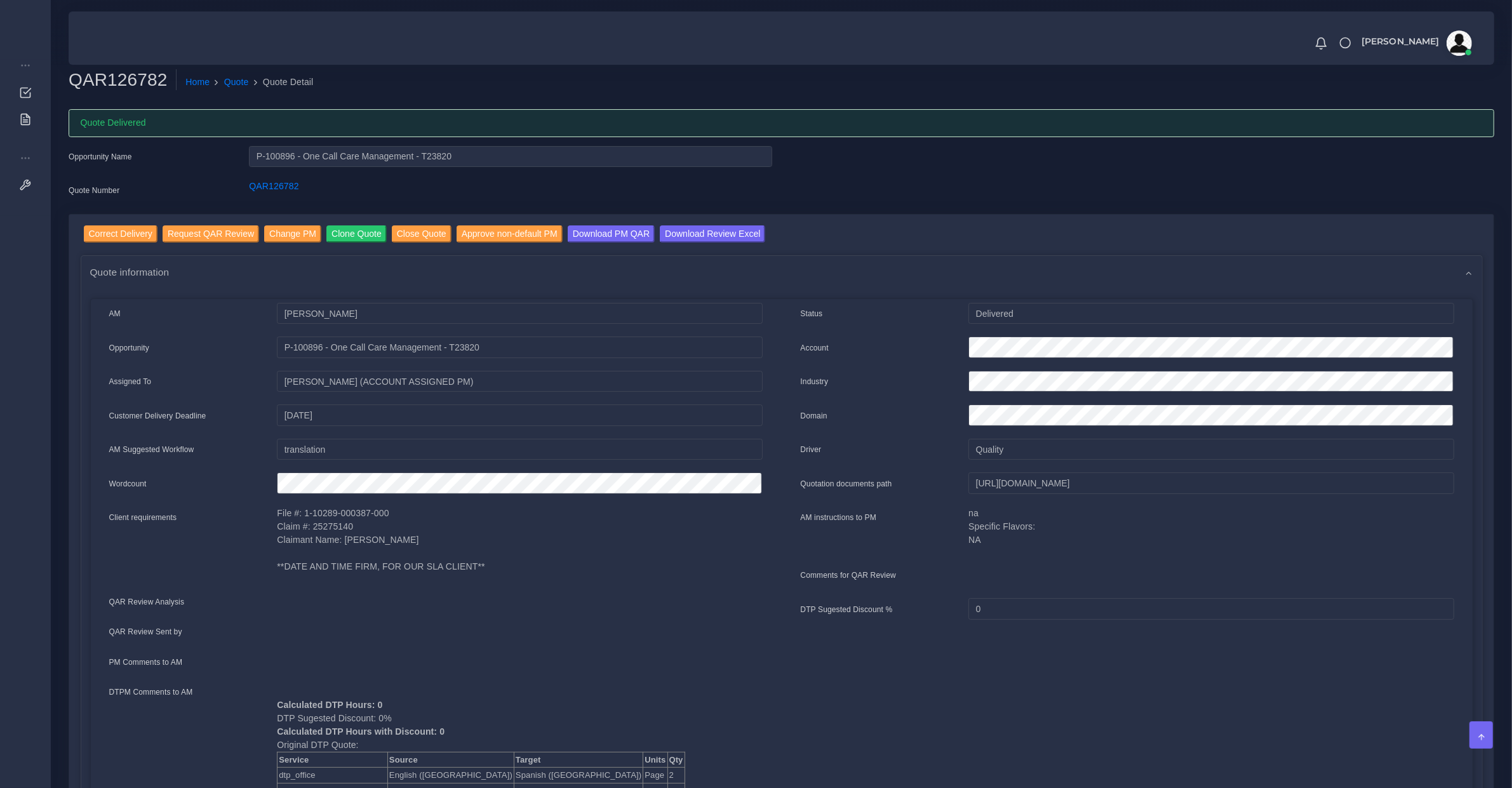
click at [581, 575] on div "File #: 1-10289-000387-000 Claim #: 25275140 Claimant Name: [PERSON_NAME] **DAT…" at bounding box center [520, 544] width 504 height 75
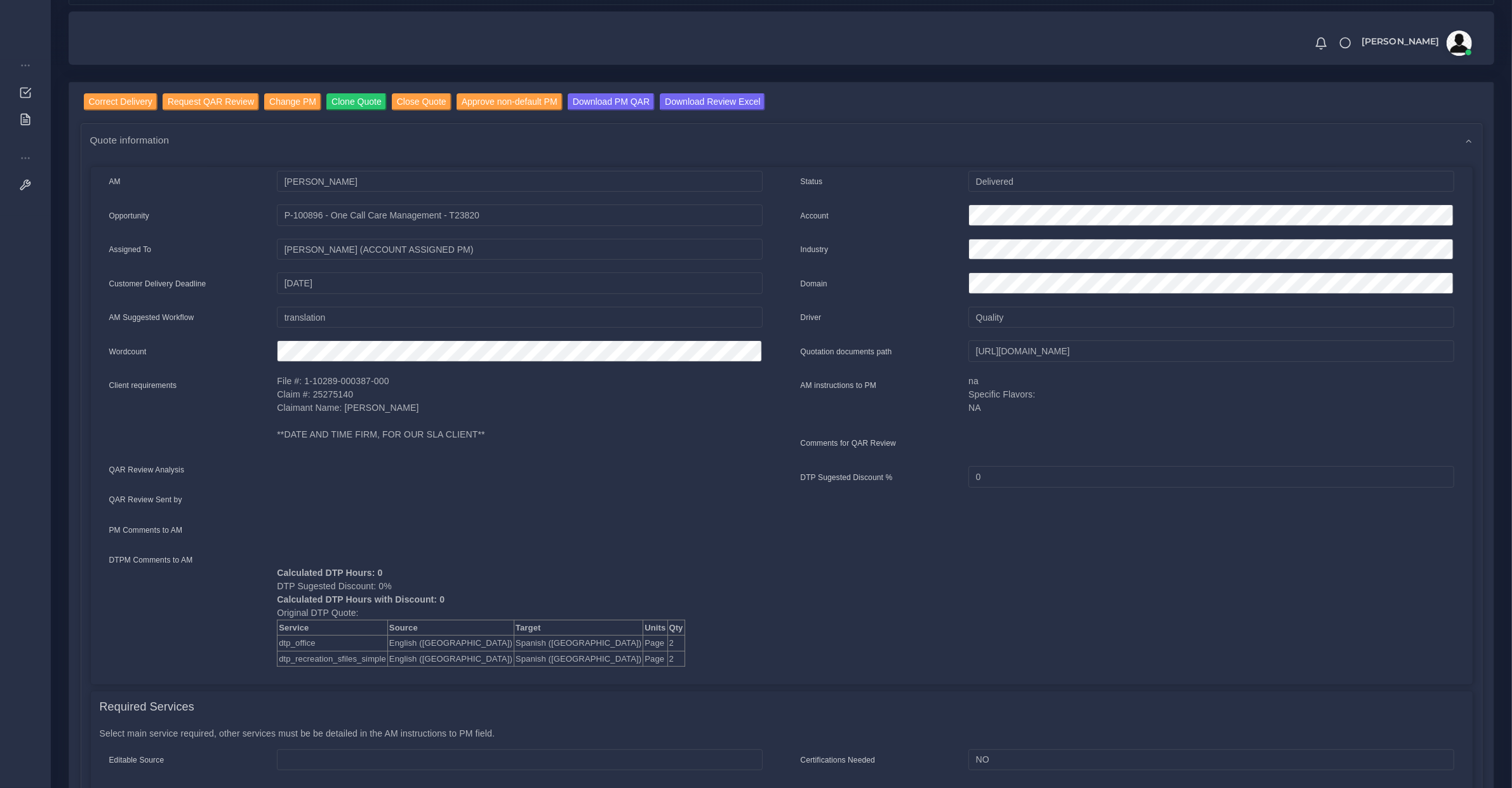
click at [608, 493] on div at bounding box center [520, 501] width 504 height 17
